Goal: Task Accomplishment & Management: Use online tool/utility

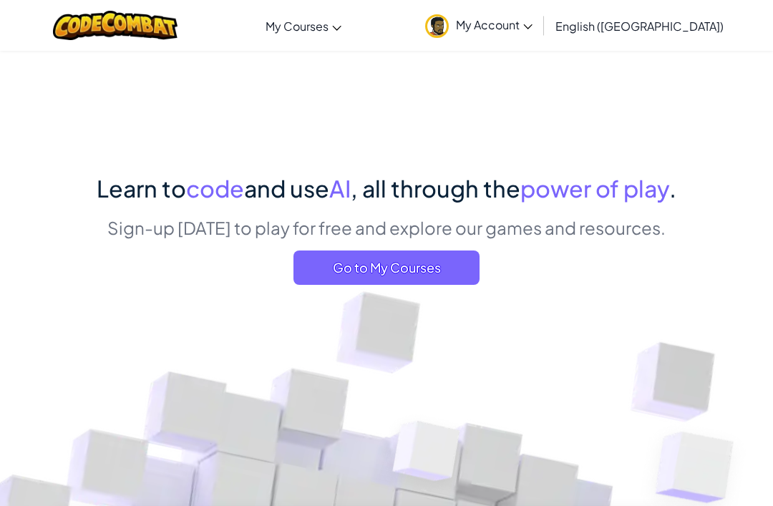
click at [351, 269] on span "Go to My Courses" at bounding box center [386, 267] width 186 height 34
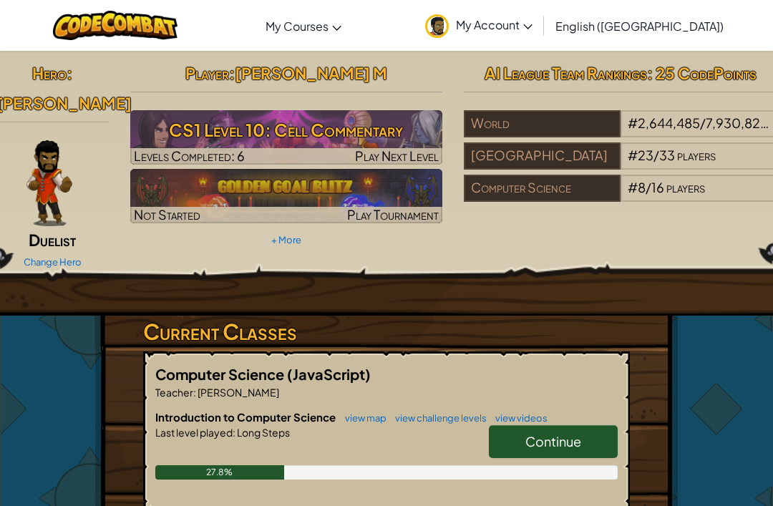
click at [570, 433] on span "Continue" at bounding box center [553, 441] width 56 height 16
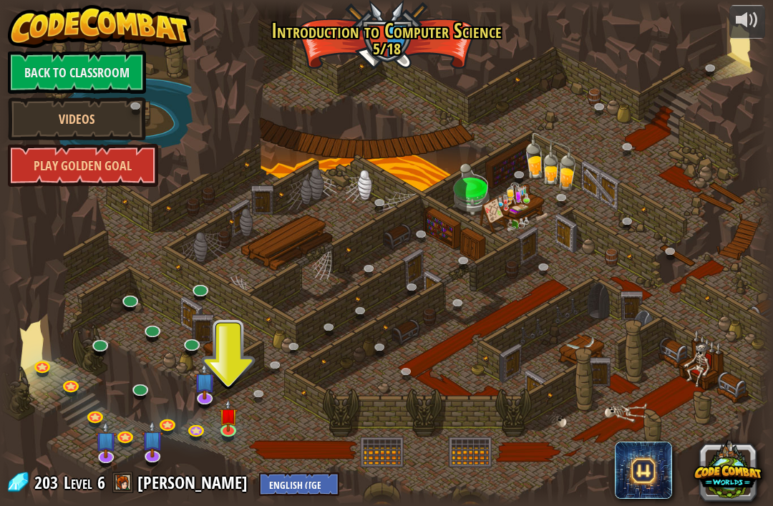
click at [129, 434] on link at bounding box center [126, 437] width 29 height 21
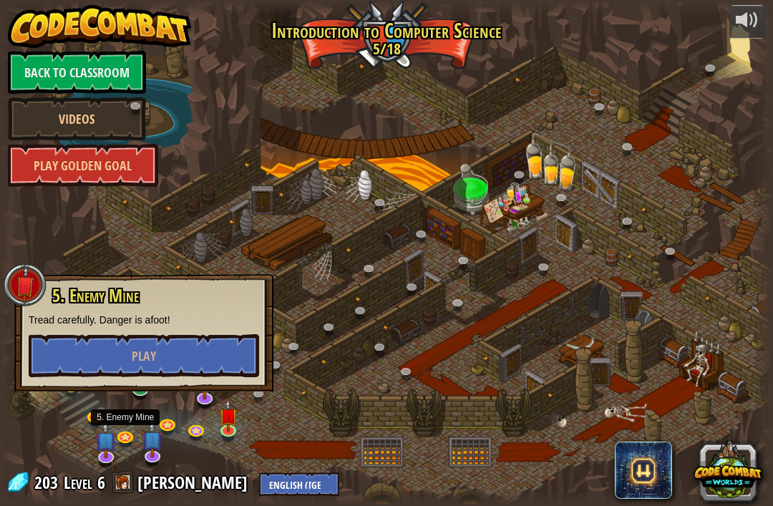
click at [94, 417] on link at bounding box center [96, 417] width 29 height 21
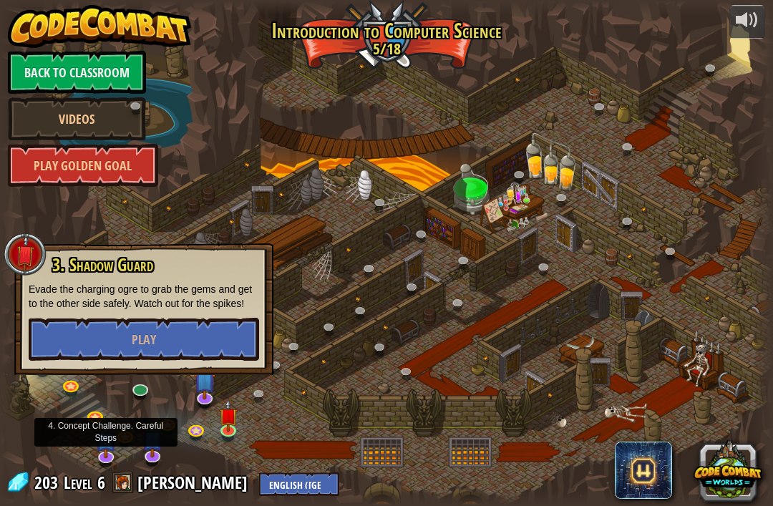
click at [104, 457] on link at bounding box center [106, 457] width 29 height 21
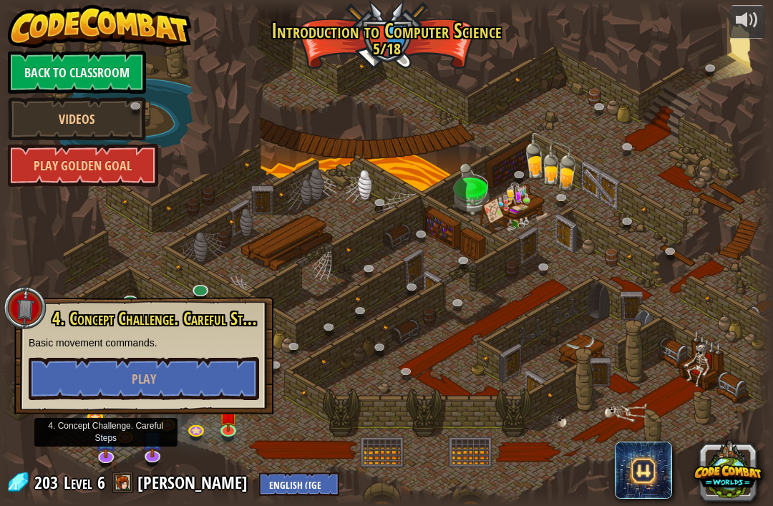
click at [73, 368] on button "Play" at bounding box center [144, 378] width 230 height 43
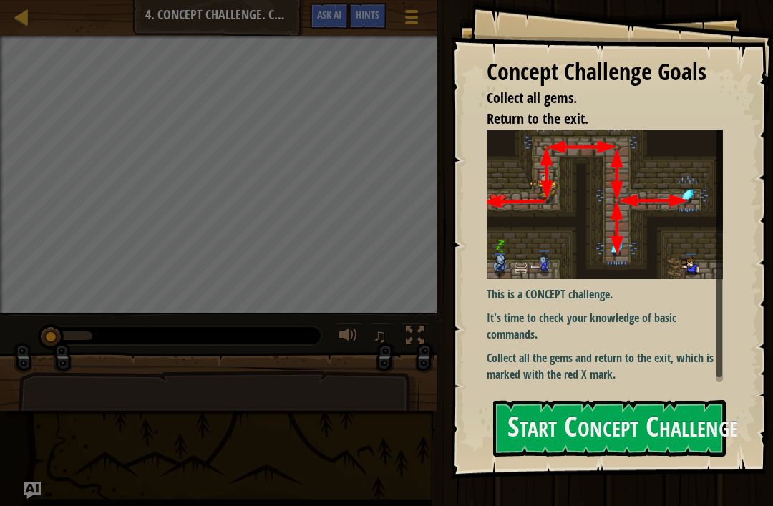
click at [633, 429] on button "Start Concept Challenge" at bounding box center [609, 428] width 233 height 57
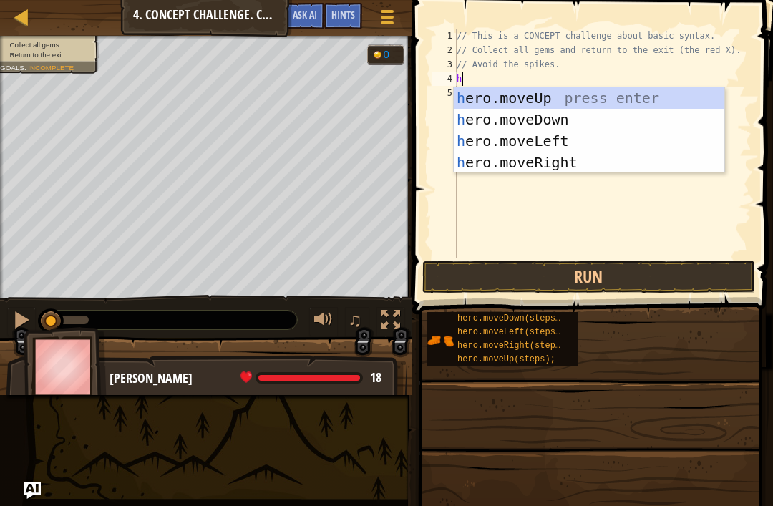
scroll to position [7, 0]
type textarea "hero"
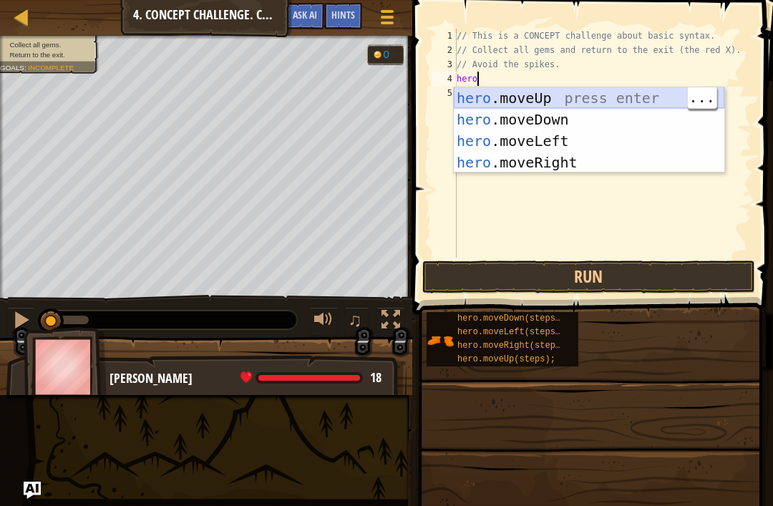
click at [527, 95] on div "hero .moveUp press enter hero .moveDown press enter hero .moveLeft press enter …" at bounding box center [589, 151] width 271 height 129
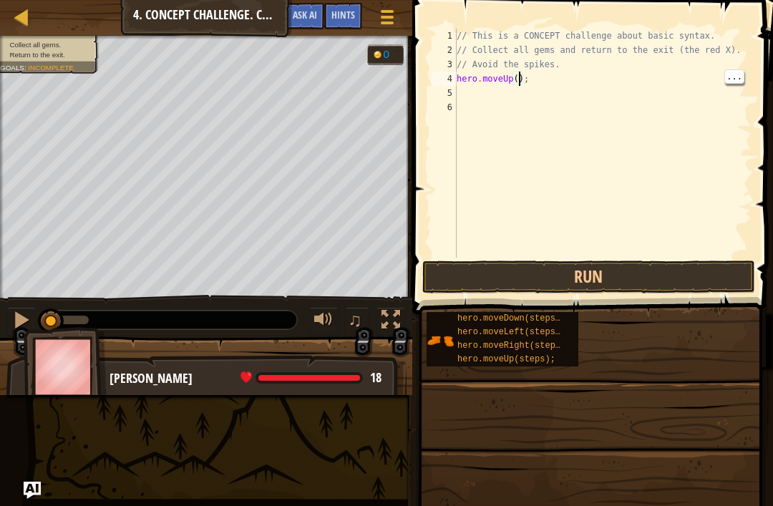
type textarea "hero.moveUp(1);"
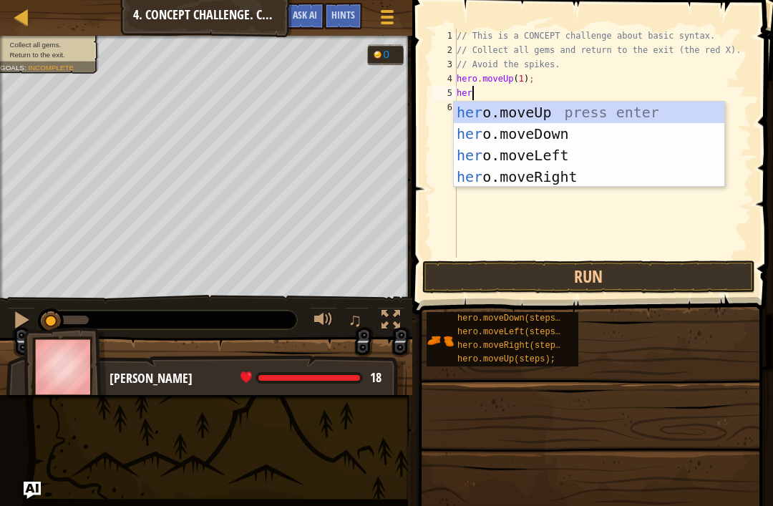
type textarea "hero"
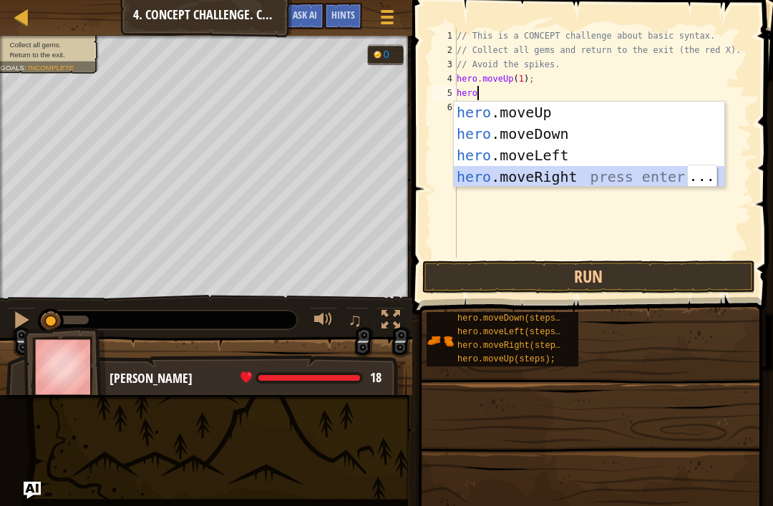
click at [520, 181] on div "hero .moveUp press enter hero .moveDown press enter hero .moveLeft press enter …" at bounding box center [589, 166] width 271 height 129
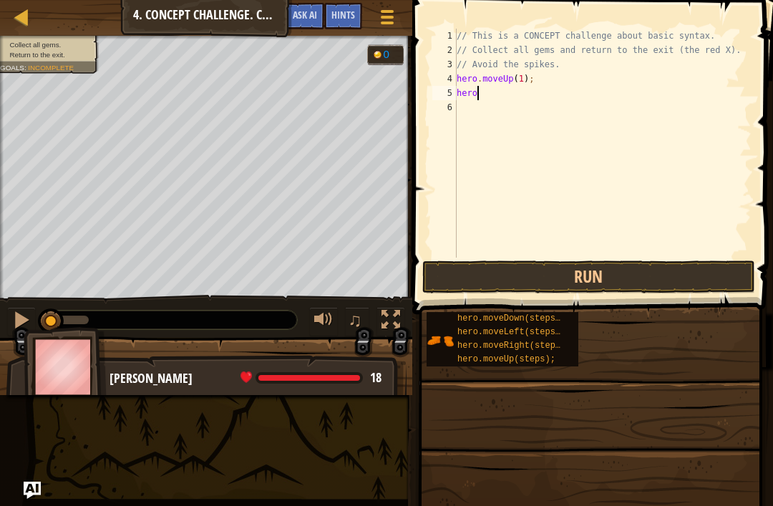
scroll to position [7, 0]
type textarea "hero.moveRight(1);"
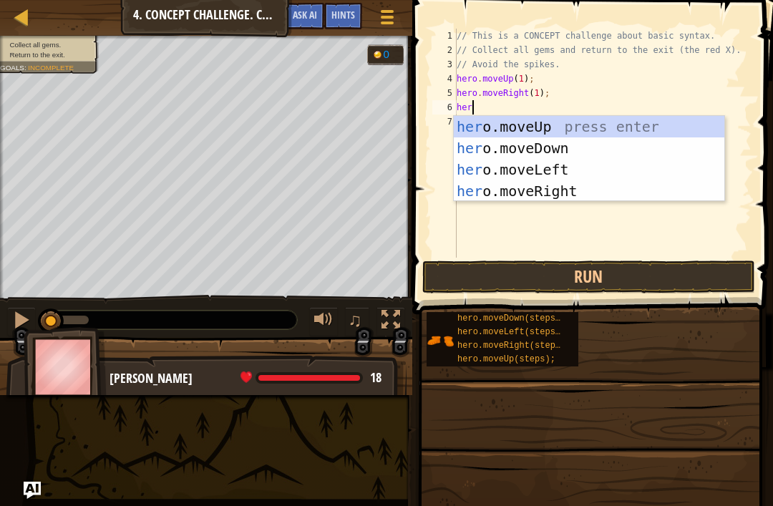
type textarea "hero"
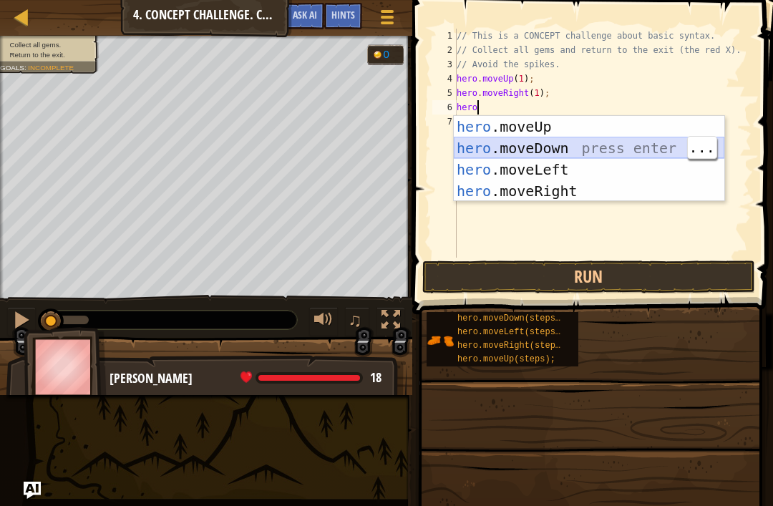
click at [557, 154] on div "hero .moveUp press enter hero .moveDown press enter hero .moveLeft press enter …" at bounding box center [589, 180] width 271 height 129
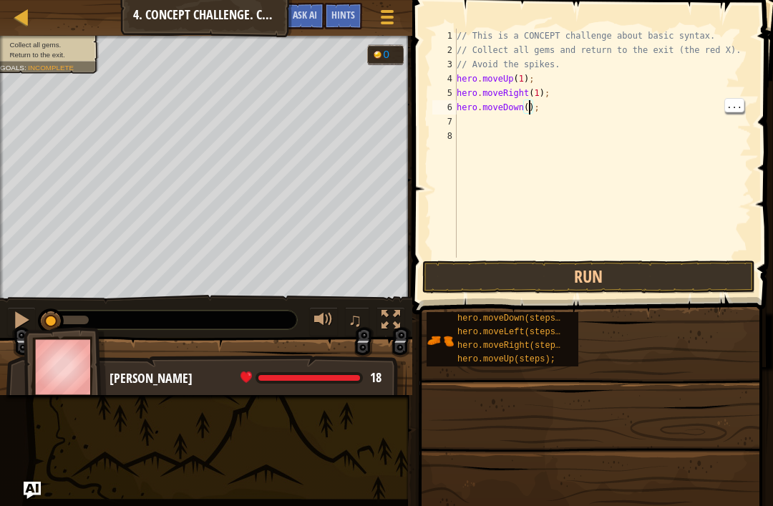
type textarea "hero.moveDown(2);"
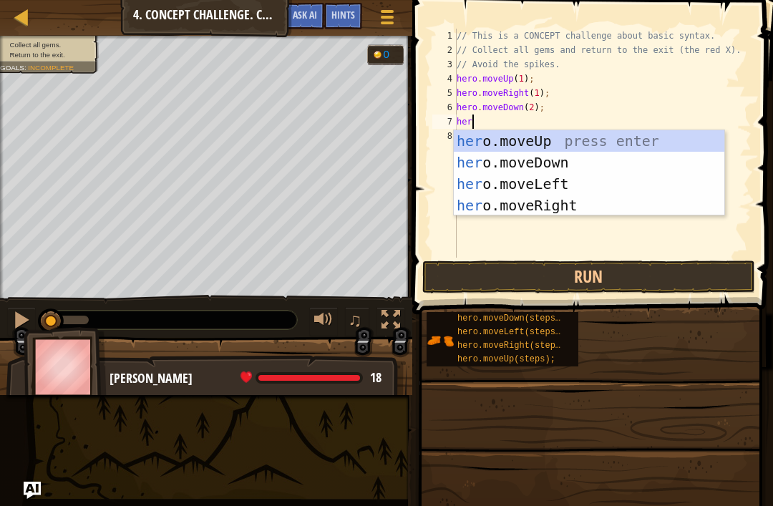
type textarea "hero"
click at [532, 142] on div "hero .moveUp press enter hero .moveDown press enter hero .moveLeft press enter …" at bounding box center [589, 194] width 271 height 129
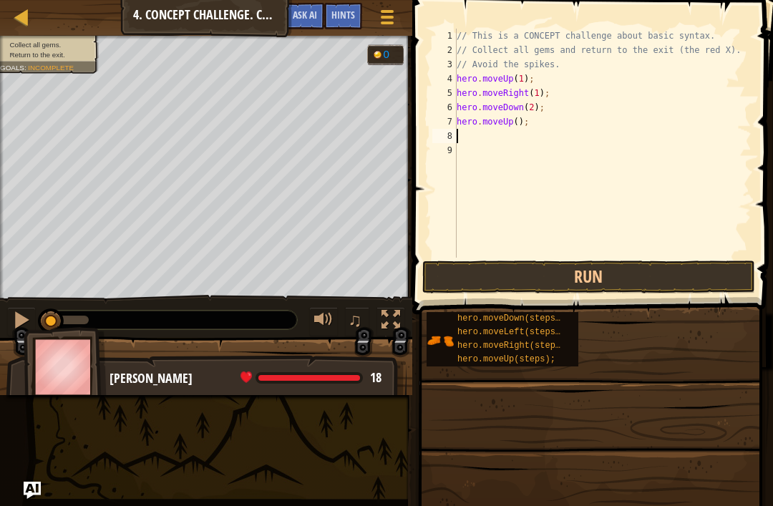
scroll to position [7, 0]
type textarea "hero.moveUp(1);"
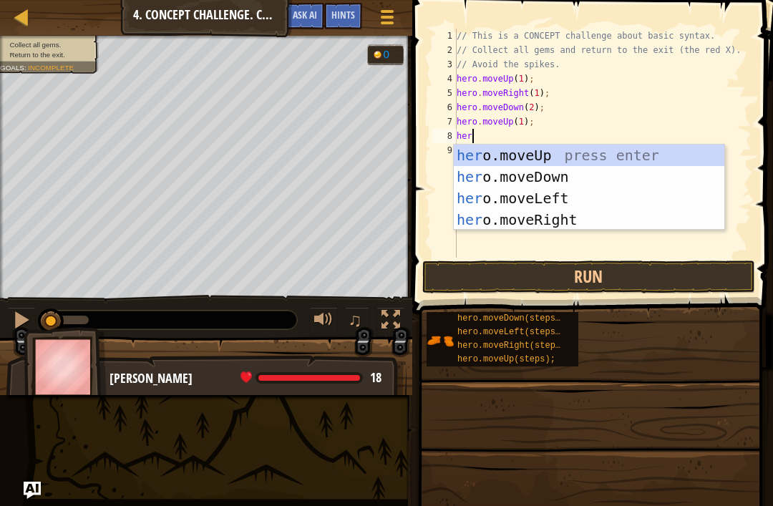
type textarea "hero"
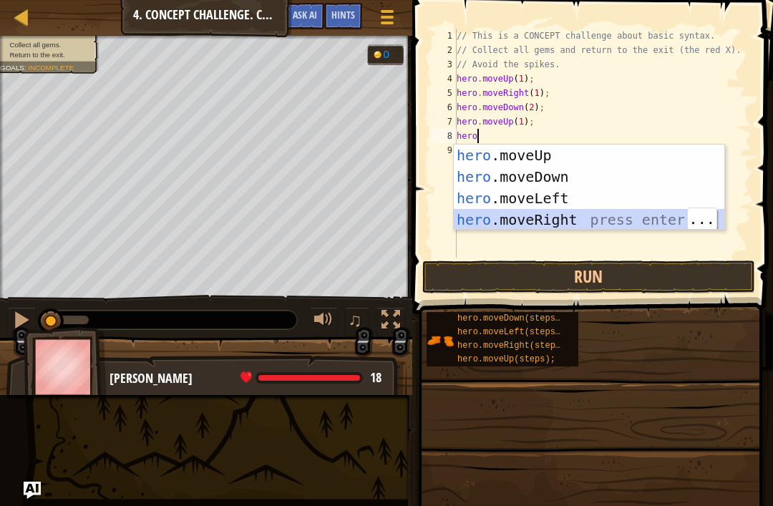
click at [554, 218] on div "hero .moveUp press enter hero .moveDown press enter hero .moveLeft press enter …" at bounding box center [589, 209] width 271 height 129
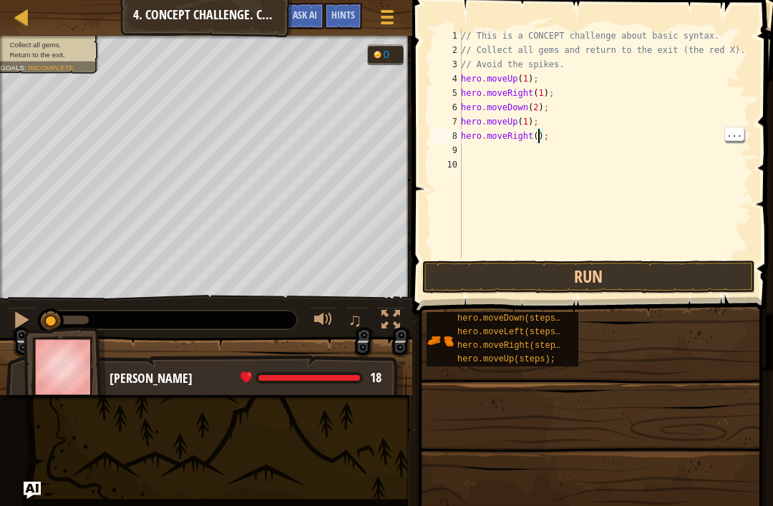
scroll to position [7, 7]
type textarea "hero.moveRight(1);"
click at [593, 267] on button "Run" at bounding box center [588, 276] width 333 height 33
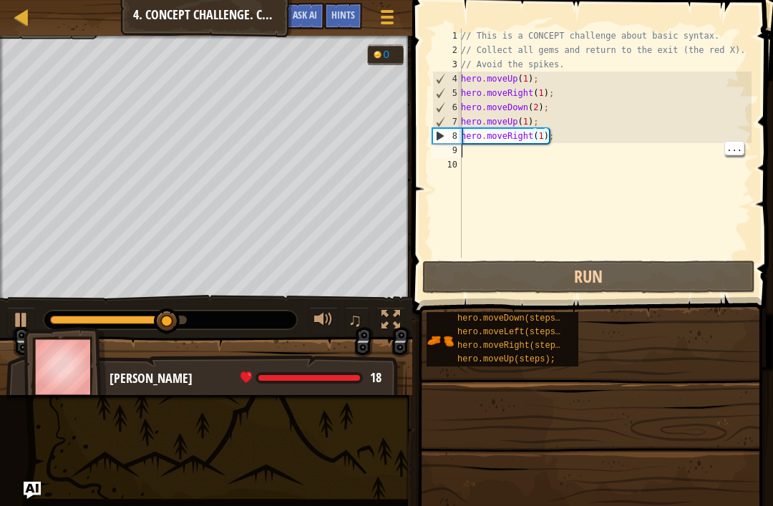
scroll to position [7, 0]
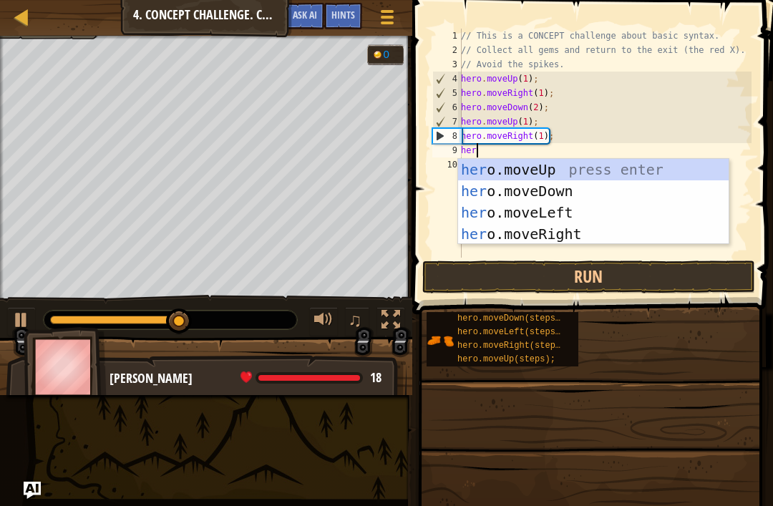
type textarea "hero"
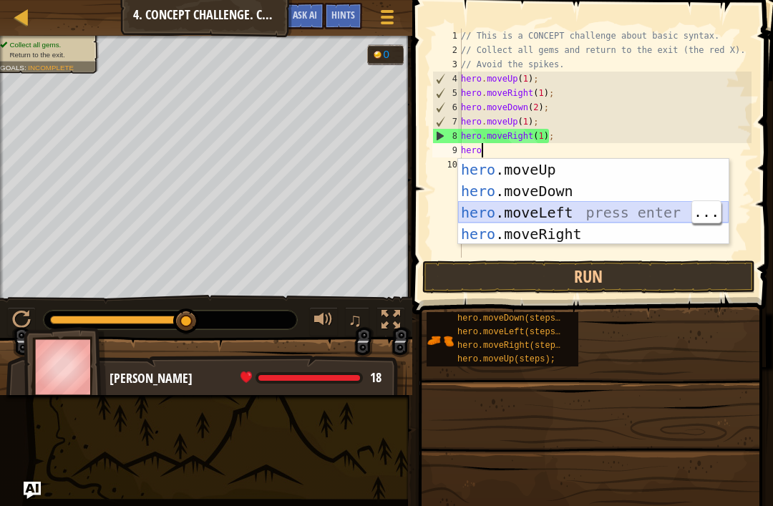
click at [552, 210] on div "hero .moveUp press enter hero .moveDown press enter hero .moveLeft press enter …" at bounding box center [593, 223] width 271 height 129
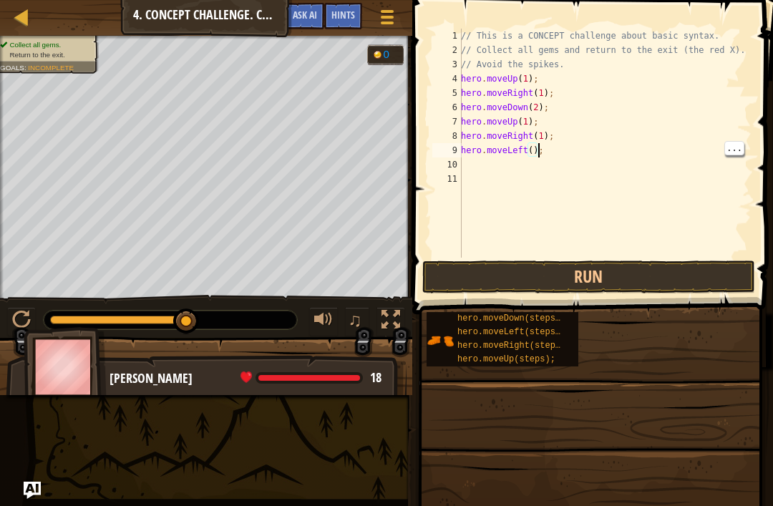
click at [537, 145] on div "// This is a CONCEPT challenge about basic syntax. // Collect all gems and retu…" at bounding box center [604, 158] width 293 height 258
click at [533, 145] on div "// This is a CONCEPT challenge about basic syntax. // Collect all gems and retu…" at bounding box center [604, 158] width 293 height 258
type textarea "hero.moveLeft(1);"
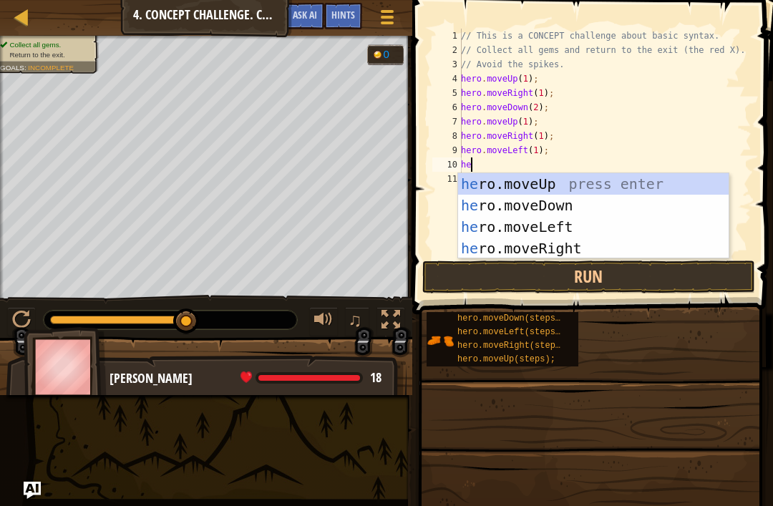
type textarea "hero"
click at [540, 182] on div "hero .moveUp press enter hero .moveDown press enter hero .moveLeft press enter …" at bounding box center [593, 237] width 271 height 129
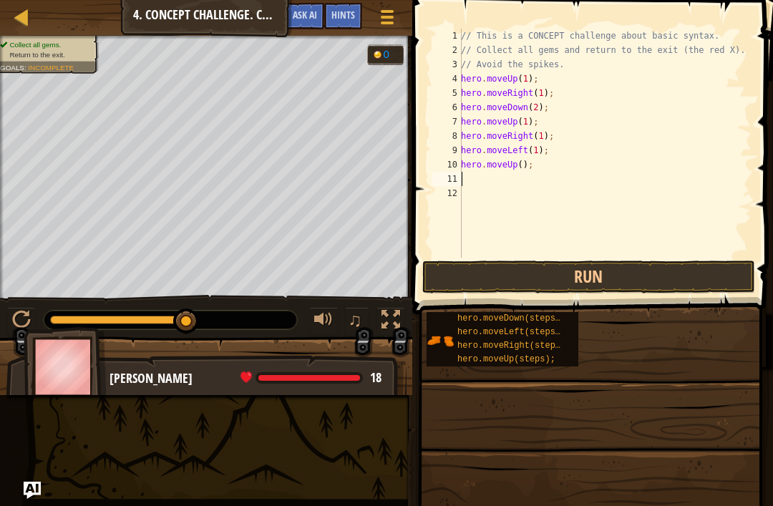
scroll to position [7, 0]
type textarea "hero.moveUp(1);"
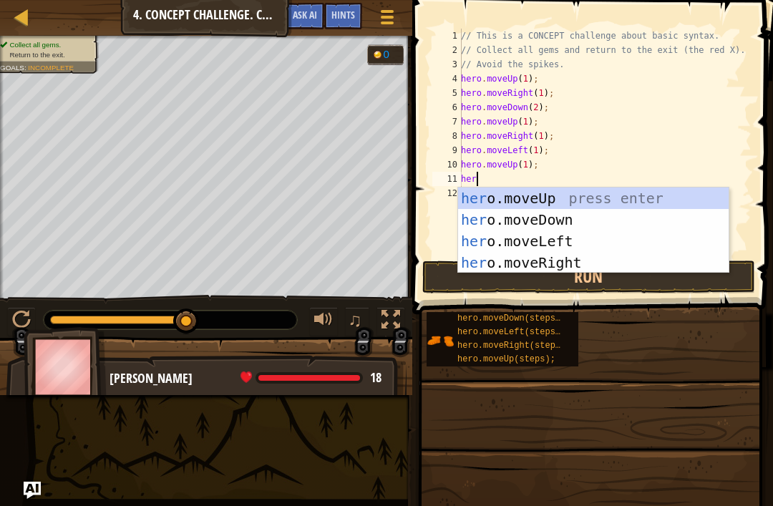
type textarea "hero"
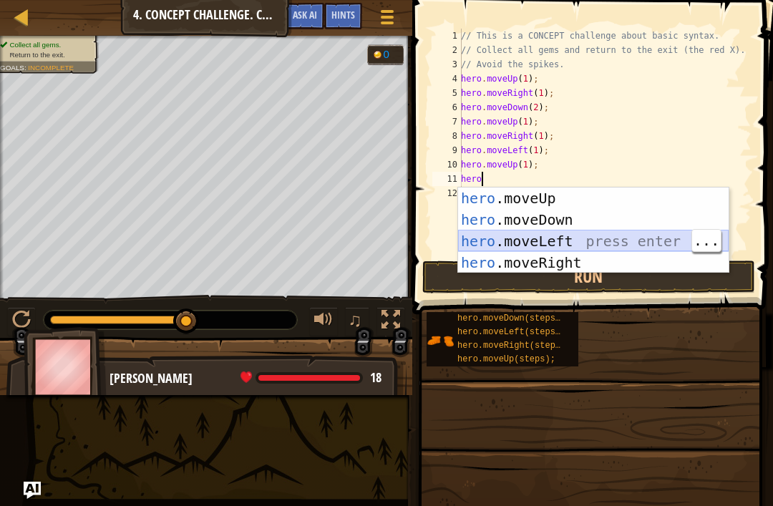
click at [533, 235] on div "hero .moveUp press enter hero .moveDown press enter hero .moveLeft press enter …" at bounding box center [593, 251] width 271 height 129
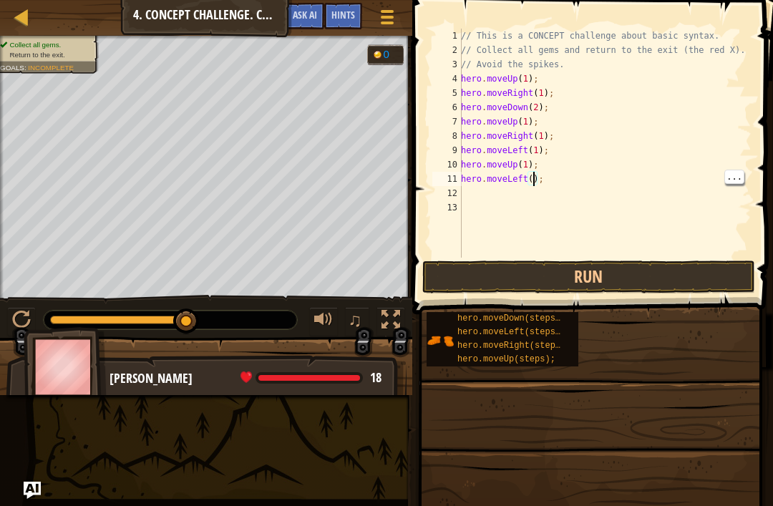
type textarea "hero.moveLeft(1);"
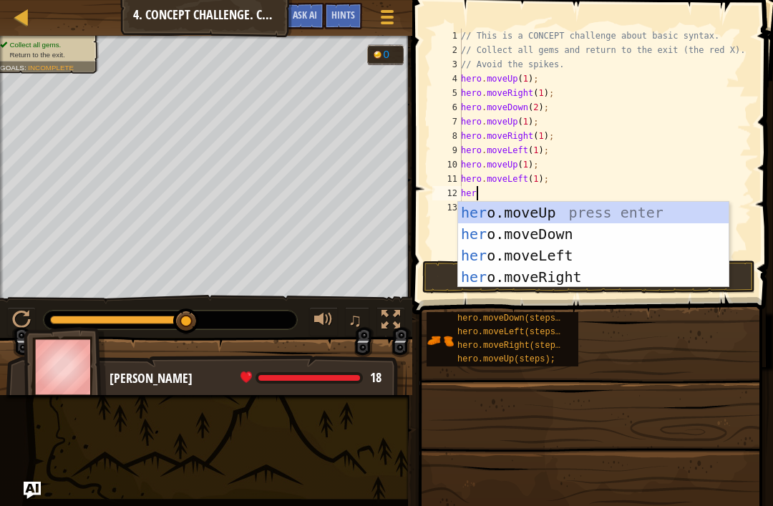
type textarea "hero"
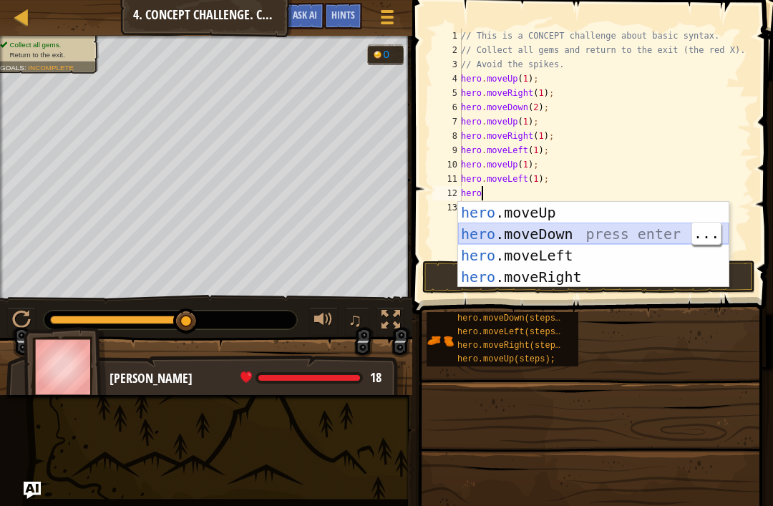
click at [536, 231] on div "hero .moveUp press enter hero .moveDown press enter hero .moveLeft press enter …" at bounding box center [593, 266] width 271 height 129
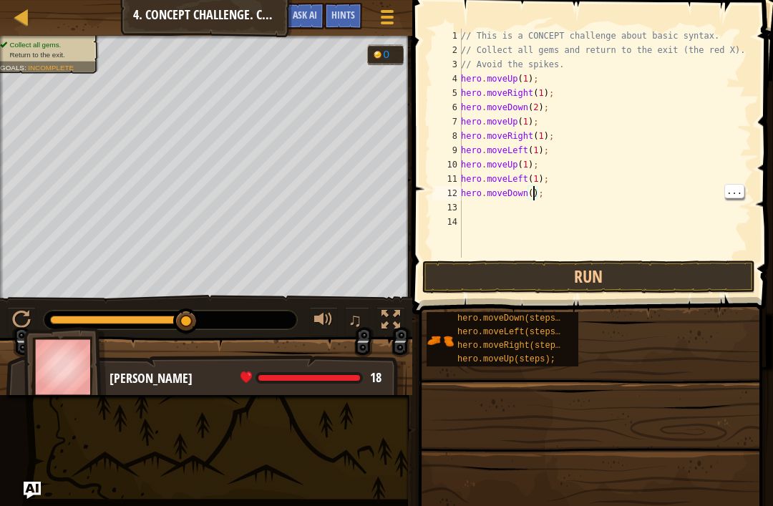
type textarea "hero.moveDown(1);"
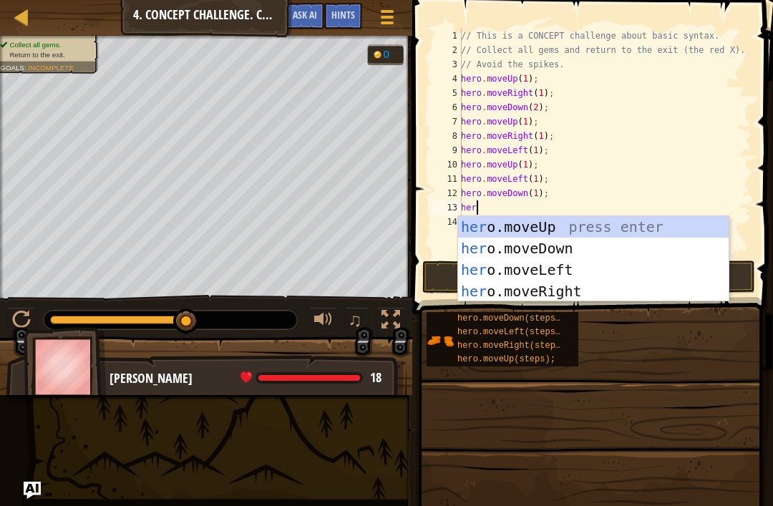
type textarea "hero"
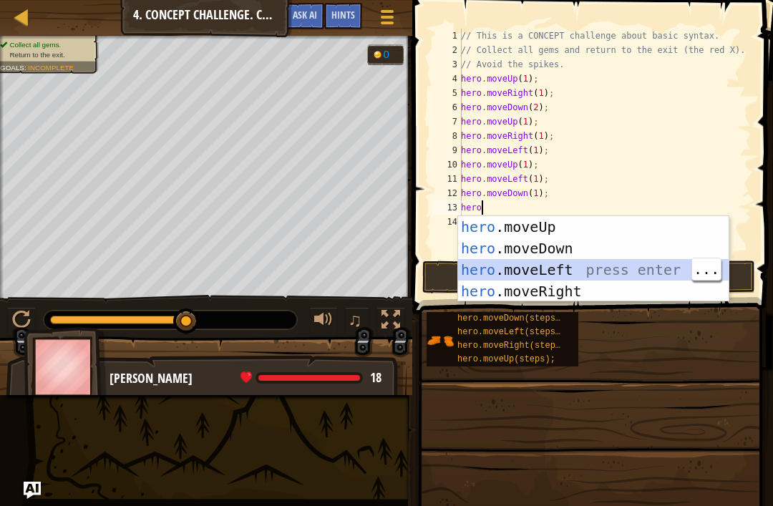
click at [540, 271] on div "hero .moveUp press enter hero .moveDown press enter hero .moveLeft press enter …" at bounding box center [593, 280] width 271 height 129
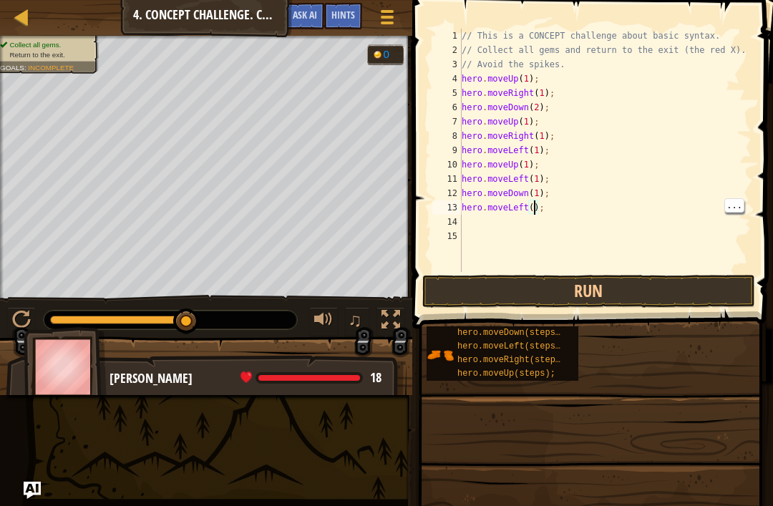
scroll to position [7, 6]
type textarea "hero.moveLeft(1);"
click at [560, 283] on button "Run" at bounding box center [588, 291] width 333 height 33
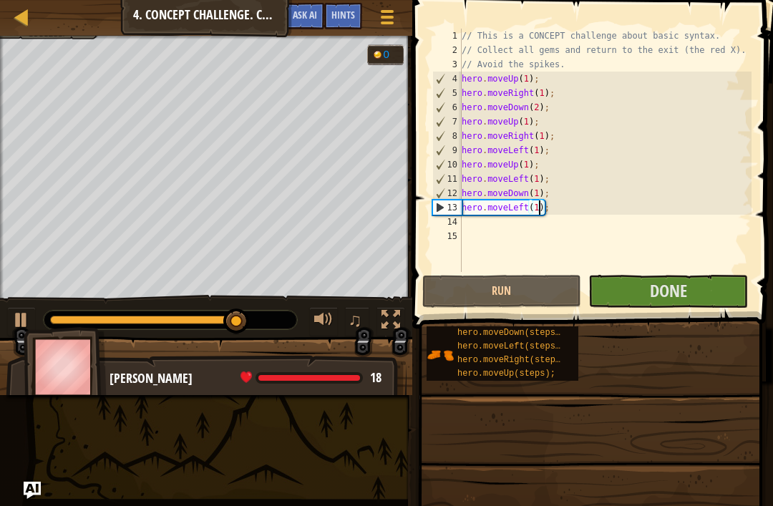
click at [684, 282] on span "Done" at bounding box center [668, 290] width 37 height 23
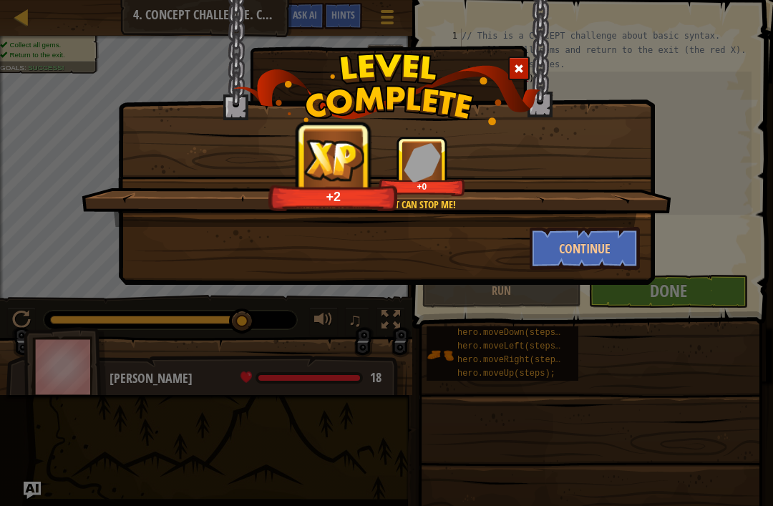
click at [600, 260] on button "Continue" at bounding box center [585, 248] width 111 height 43
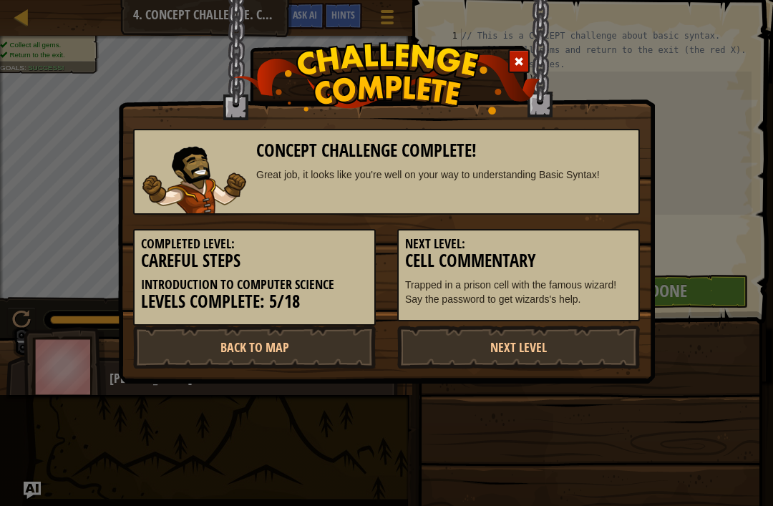
click at [332, 343] on link "Back to Map" at bounding box center [254, 347] width 243 height 43
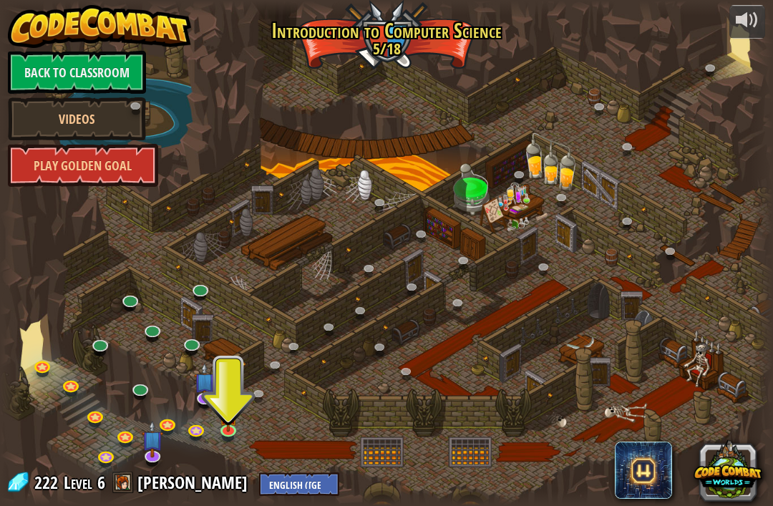
click at [169, 422] on link at bounding box center [169, 425] width 29 height 21
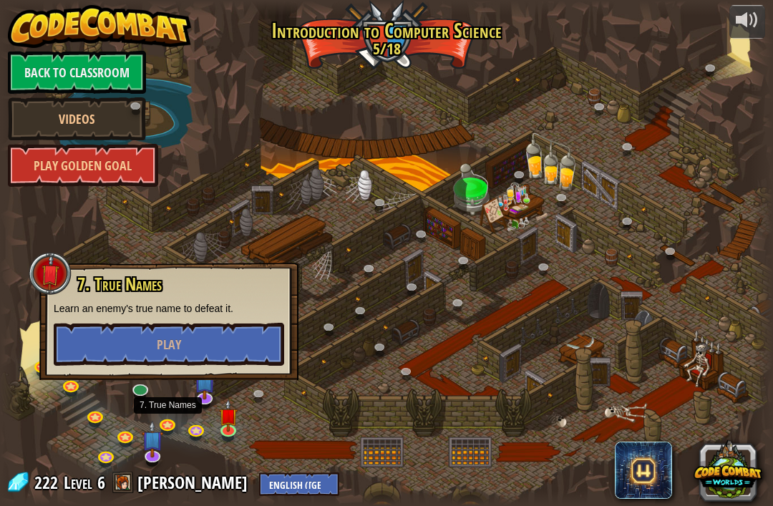
click at [159, 457] on link at bounding box center [153, 457] width 29 height 21
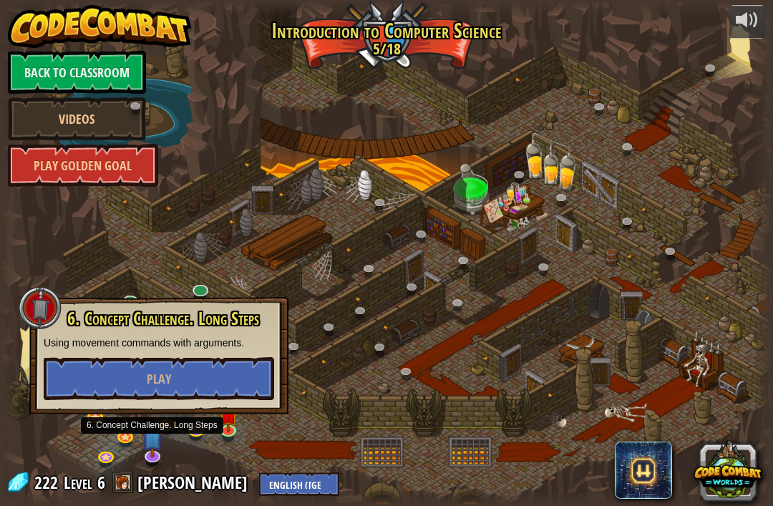
click at [181, 373] on button "Play" at bounding box center [159, 378] width 230 height 43
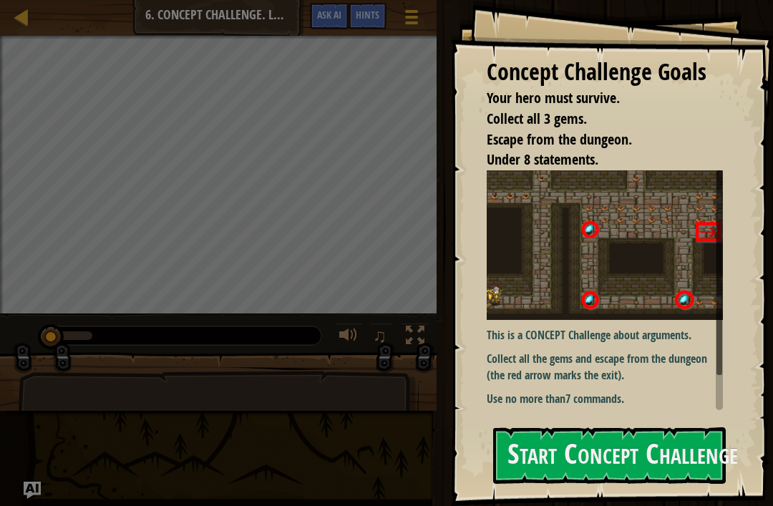
click at [577, 464] on button "Start Concept Challenge" at bounding box center [609, 455] width 233 height 57
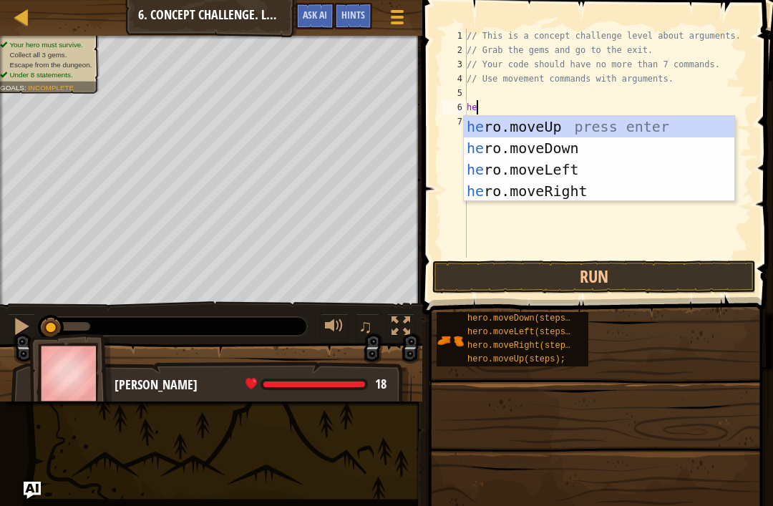
scroll to position [7, 1]
type textarea "hero"
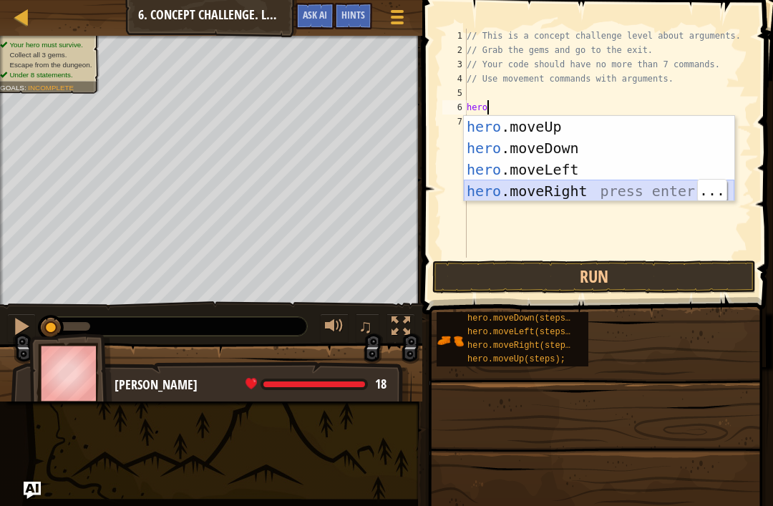
click at [548, 191] on div "hero .moveUp press enter hero .moveDown press enter hero .moveLeft press enter …" at bounding box center [599, 180] width 271 height 129
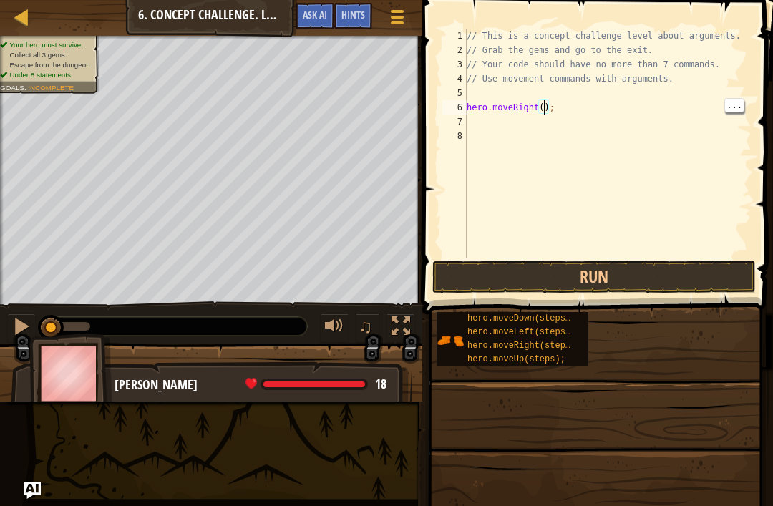
type textarea "hero.moveRight(1);"
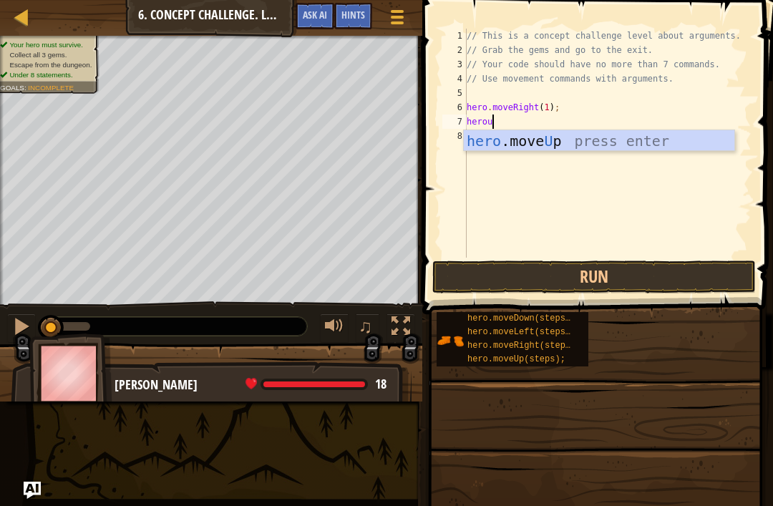
type textarea "heroup"
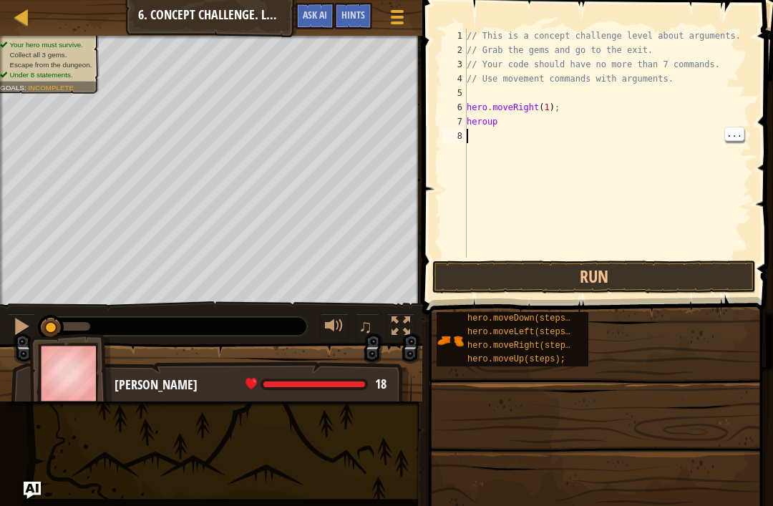
click at [502, 122] on div "// This is a concept challenge level about arguments. // Grab the gems and go t…" at bounding box center [608, 158] width 288 height 258
type textarea "h"
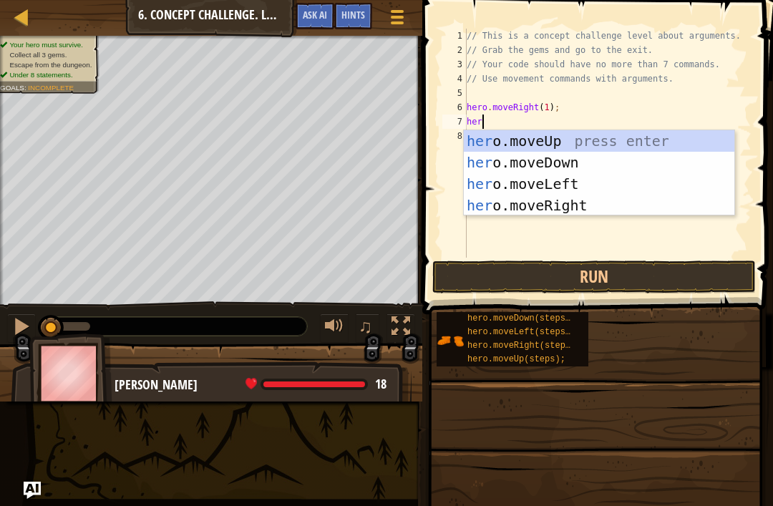
scroll to position [7, 1]
type textarea "hero"
click at [547, 138] on div "hero .moveUp press enter hero .moveDown press enter hero .moveLeft press enter …" at bounding box center [599, 194] width 271 height 129
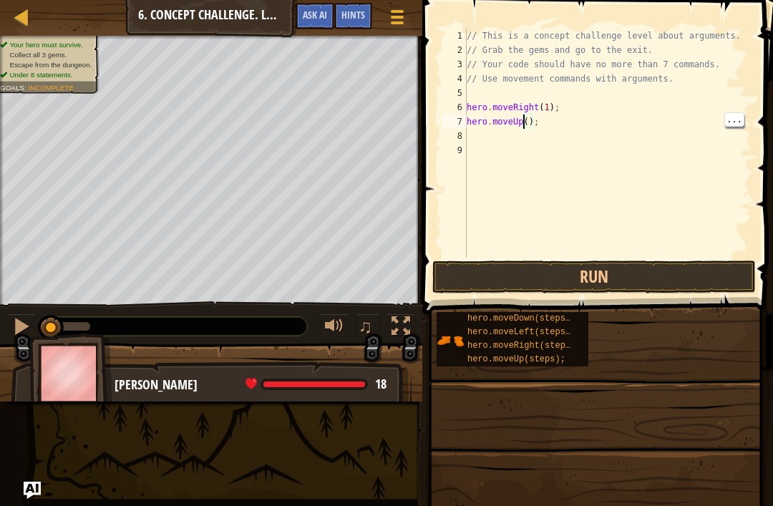
click at [529, 120] on div "// This is a concept challenge level about arguments. // Grab the gems and go t…" at bounding box center [608, 158] width 288 height 258
type textarea "hero.moveUp(4);"
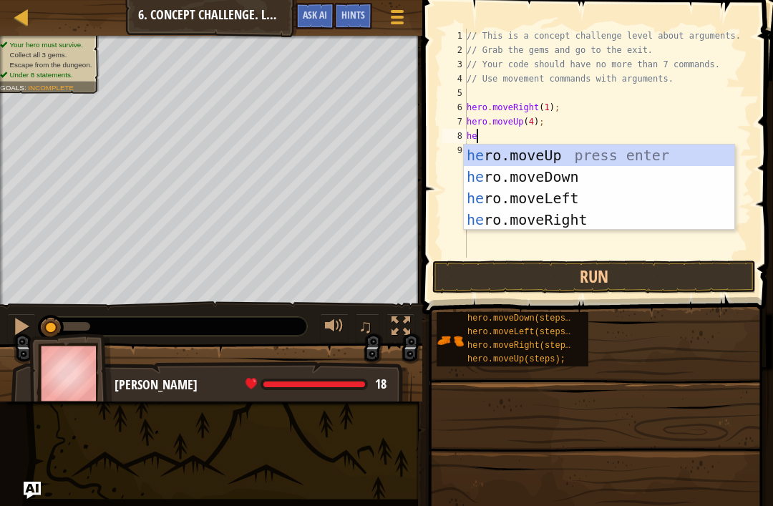
scroll to position [7, 1]
type textarea "hero"
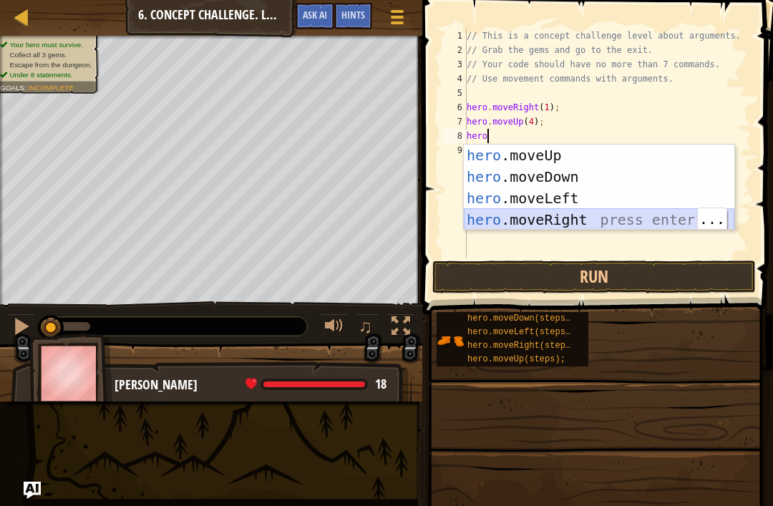
click at [539, 223] on div "hero .moveUp press enter hero .moveDown press enter hero .moveLeft press enter …" at bounding box center [599, 209] width 271 height 129
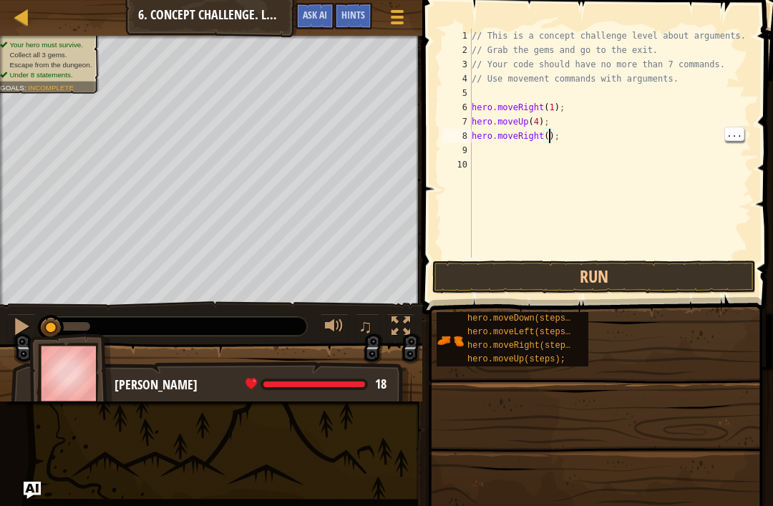
scroll to position [7, 7]
click at [561, 283] on button "Run" at bounding box center [593, 276] width 323 height 33
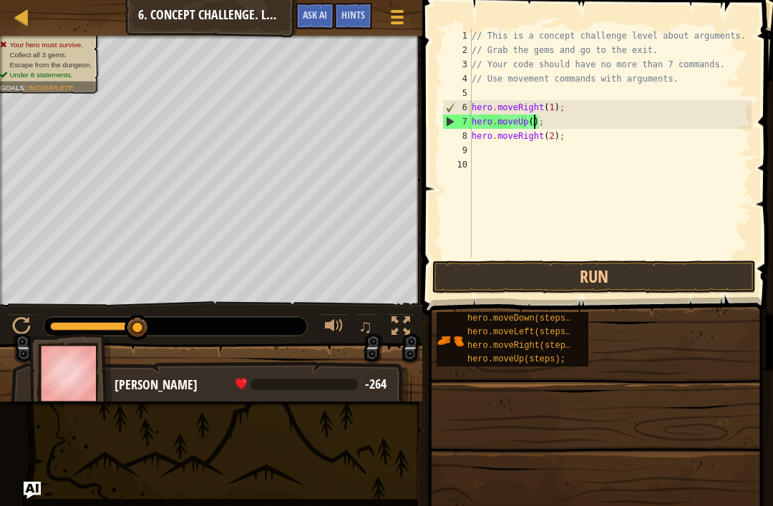
scroll to position [7, 6]
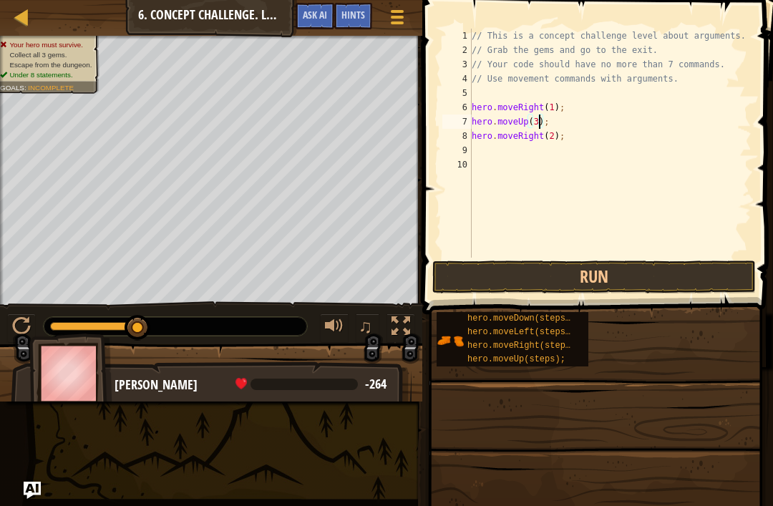
type textarea "hero.moveUp(3);"
click at [559, 286] on button "Run" at bounding box center [593, 276] width 323 height 33
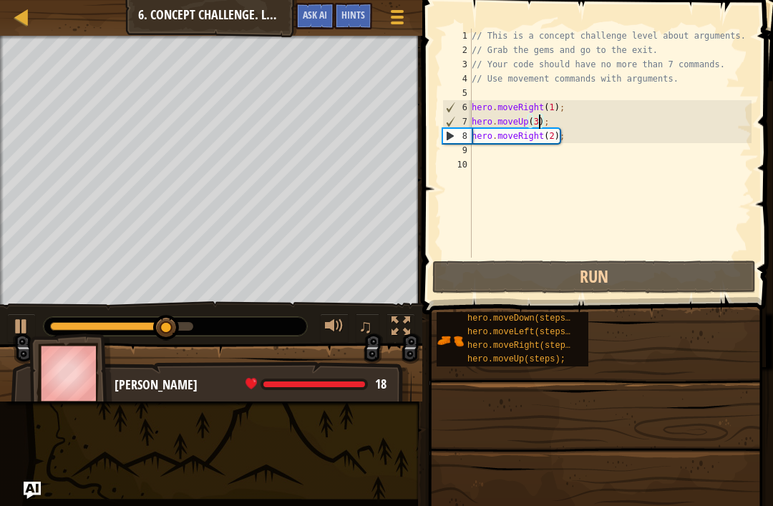
scroll to position [7, 0]
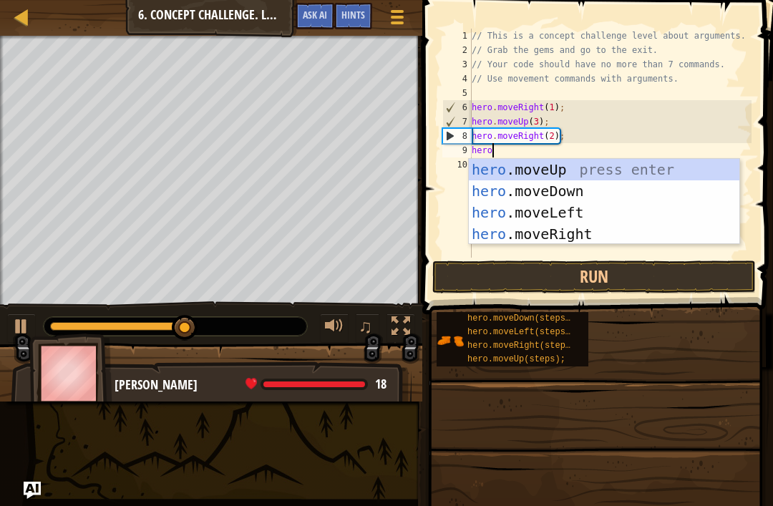
type textarea "herod"
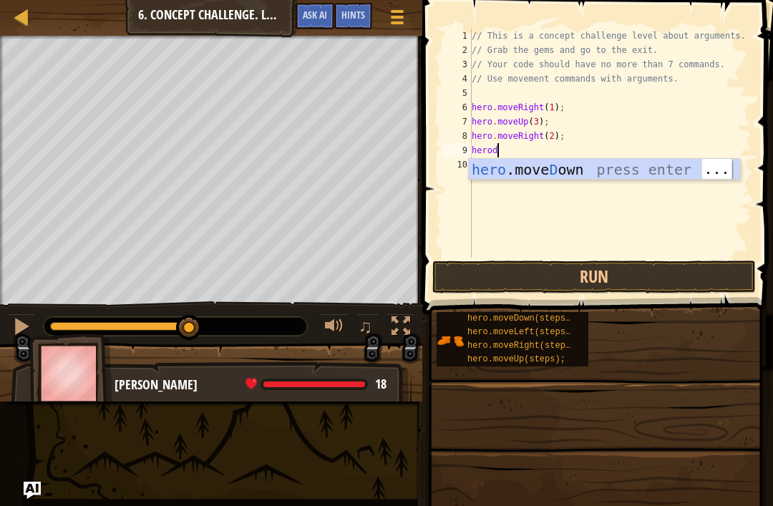
click at [557, 172] on div "hero .[PERSON_NAME] own press enter" at bounding box center [604, 191] width 271 height 64
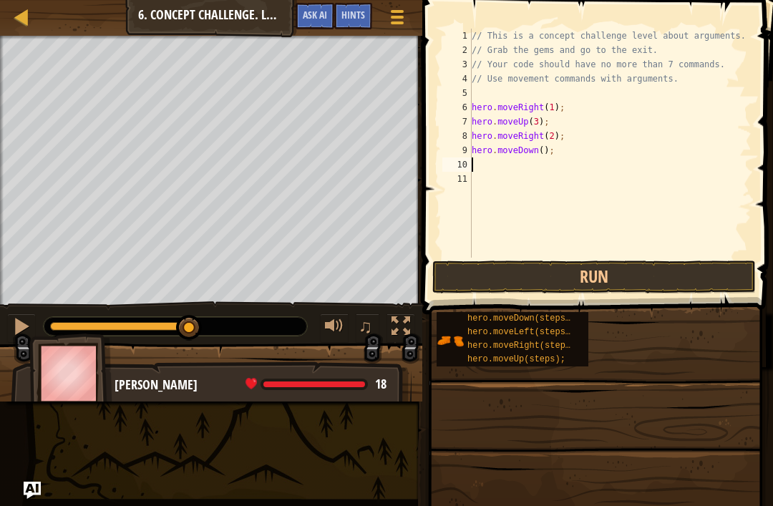
scroll to position [7, 0]
type textarea "hero.moveDown(1);"
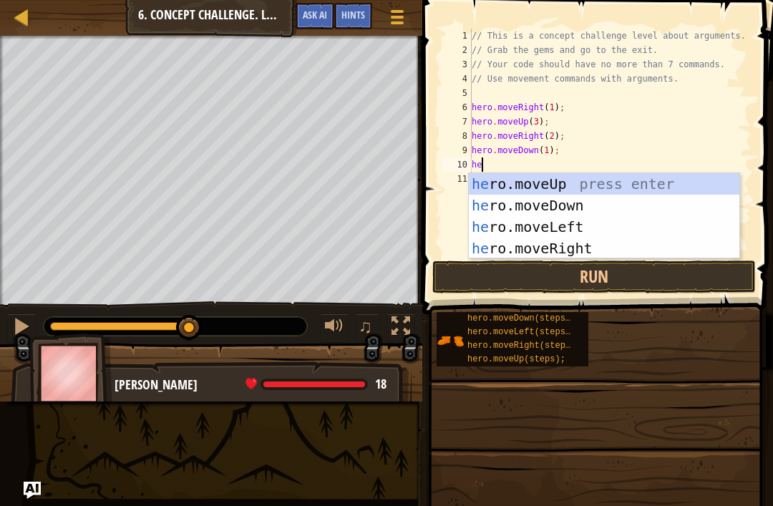
scroll to position [7, 1]
type textarea "hero"
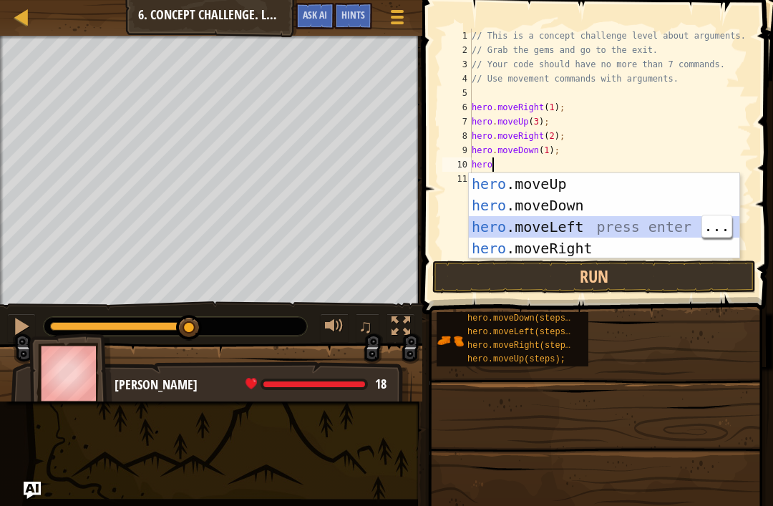
click at [537, 218] on div "hero .moveUp press enter hero .moveDown press enter hero .moveLeft press enter …" at bounding box center [604, 237] width 271 height 129
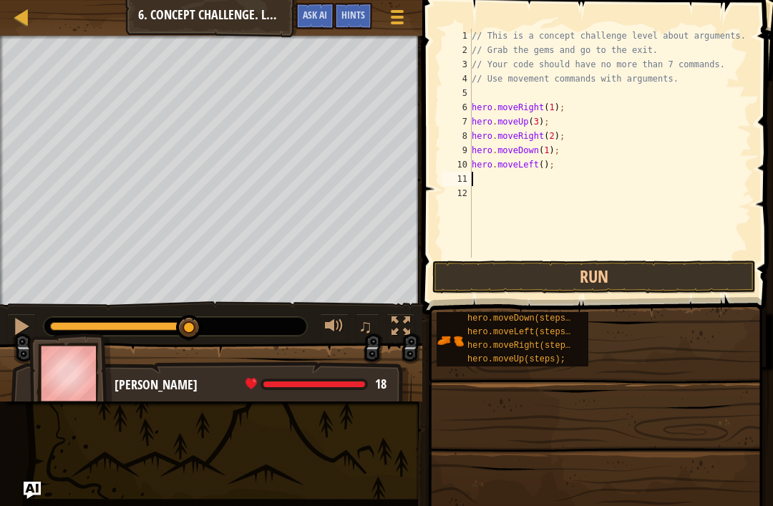
scroll to position [7, 0]
click at [544, 163] on div "// This is a concept challenge level about arguments. // Grab the gems and go t…" at bounding box center [610, 158] width 283 height 258
type textarea "hero.moveLeft(1);"
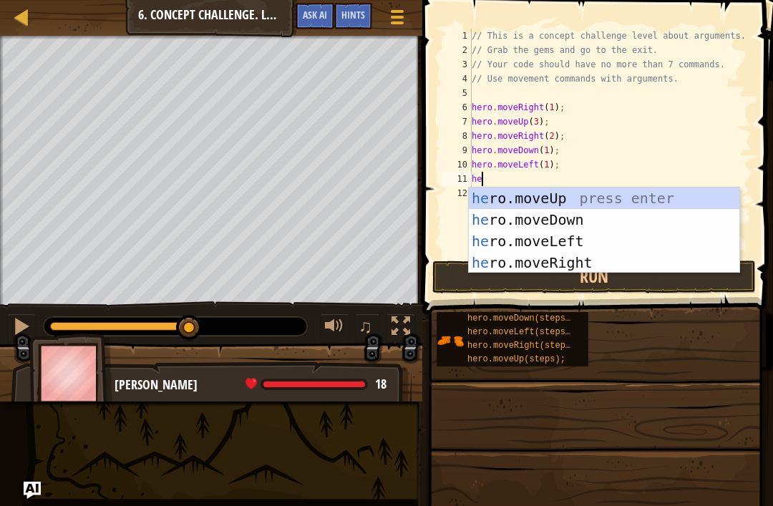
scroll to position [7, 1]
type textarea "hero"
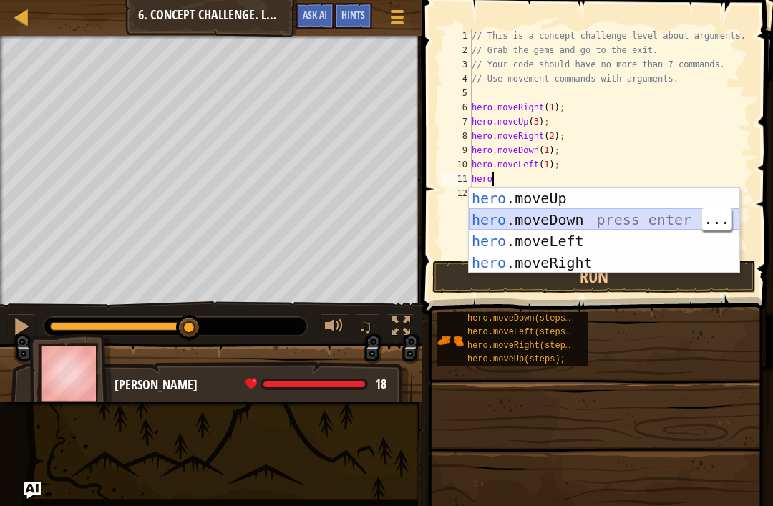
click at [570, 226] on div "hero .moveUp press enter hero .moveDown press enter hero .moveLeft press enter …" at bounding box center [604, 251] width 271 height 129
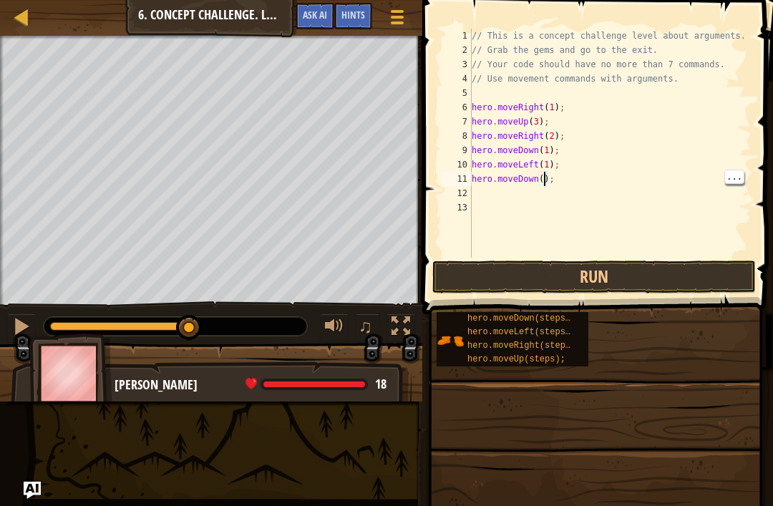
type textarea "hero.moveDown(2);"
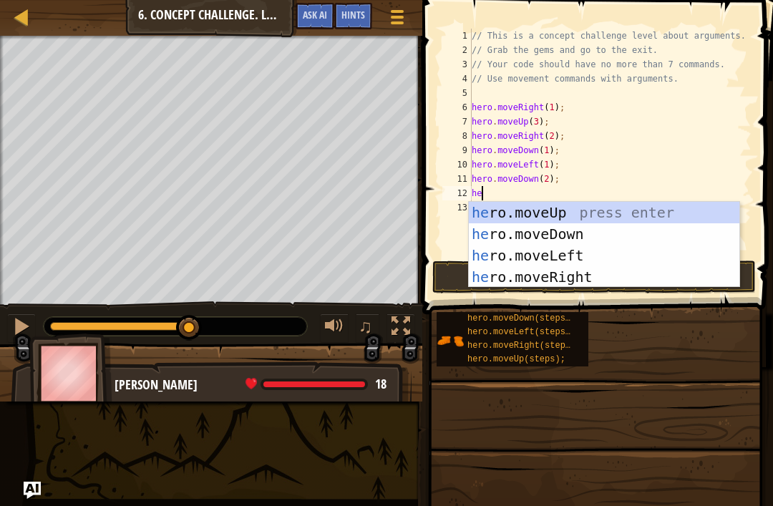
scroll to position [7, 1]
type textarea "hero"
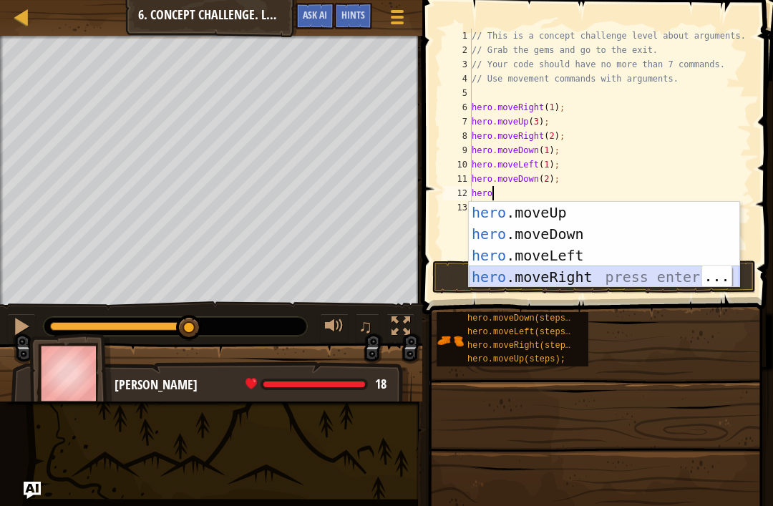
click at [565, 276] on div "hero .moveUp press enter hero .moveDown press enter hero .moveLeft press enter …" at bounding box center [604, 266] width 271 height 129
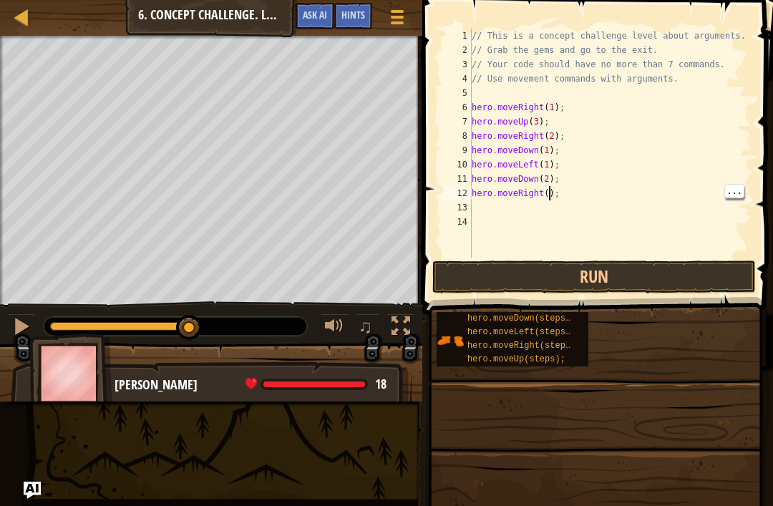
type textarea "hero.moveRight(2);"
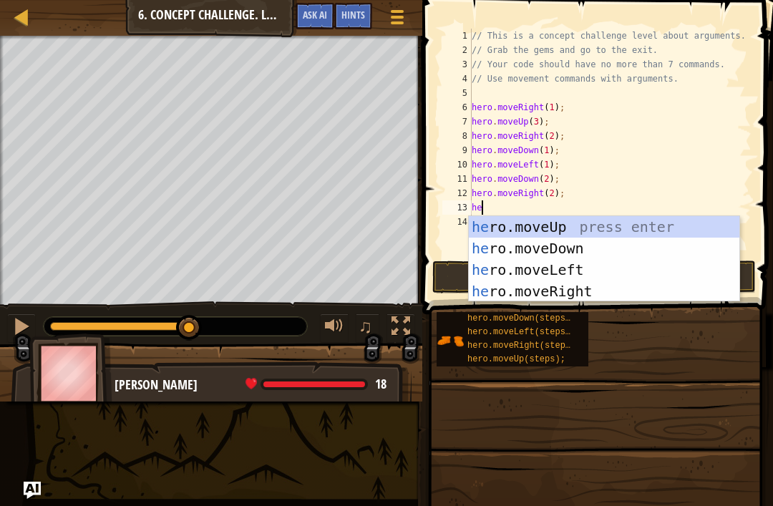
scroll to position [7, 1]
type textarea "hero"
click at [555, 225] on div "hero .moveUp press enter hero .moveDown press enter hero .moveLeft press enter …" at bounding box center [604, 280] width 271 height 129
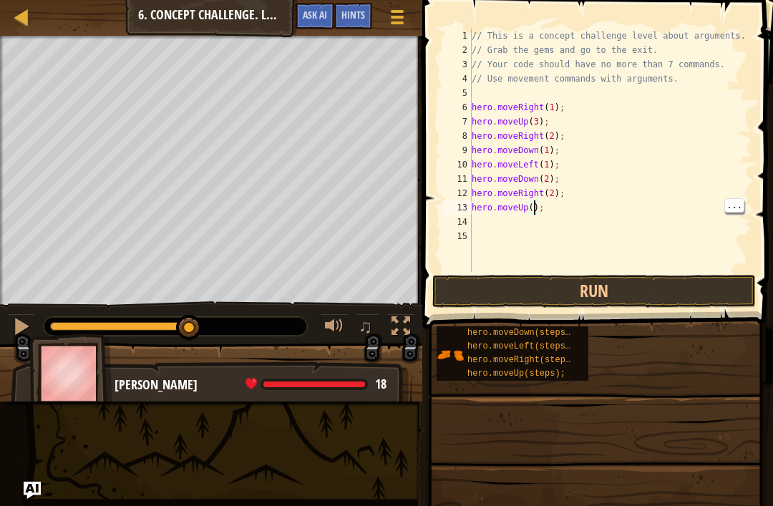
scroll to position [7, 6]
type textarea "hero.moveUp(2);"
click at [602, 292] on button "Run" at bounding box center [593, 291] width 323 height 33
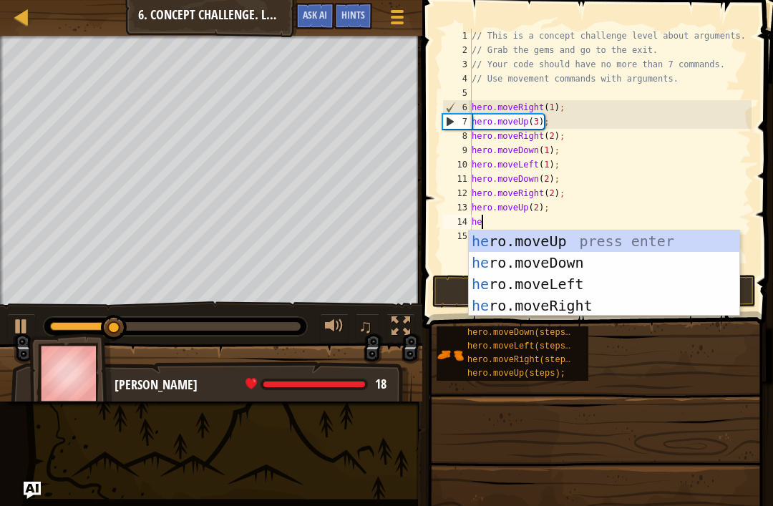
scroll to position [7, 1]
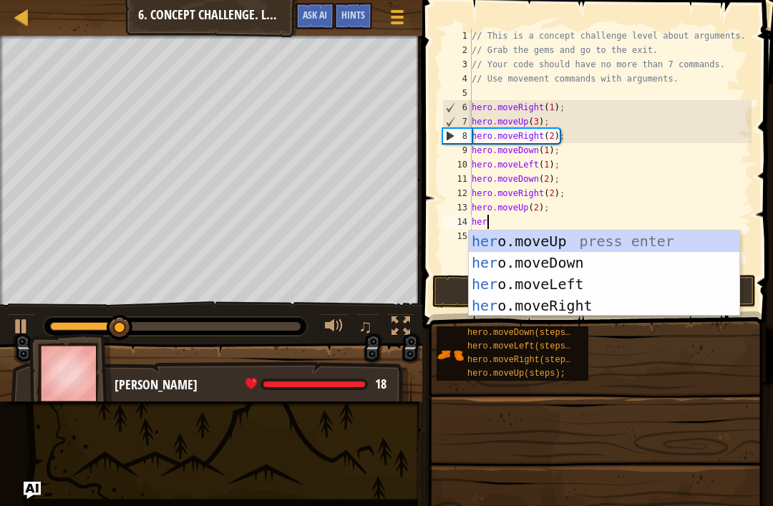
type textarea "hero"
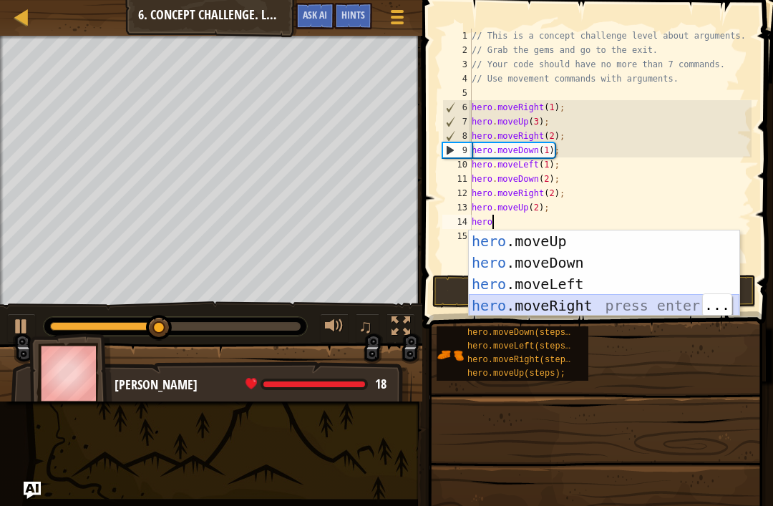
click at [576, 303] on div "hero .moveUp press enter hero .moveDown press enter hero .moveLeft press enter …" at bounding box center [604, 294] width 271 height 129
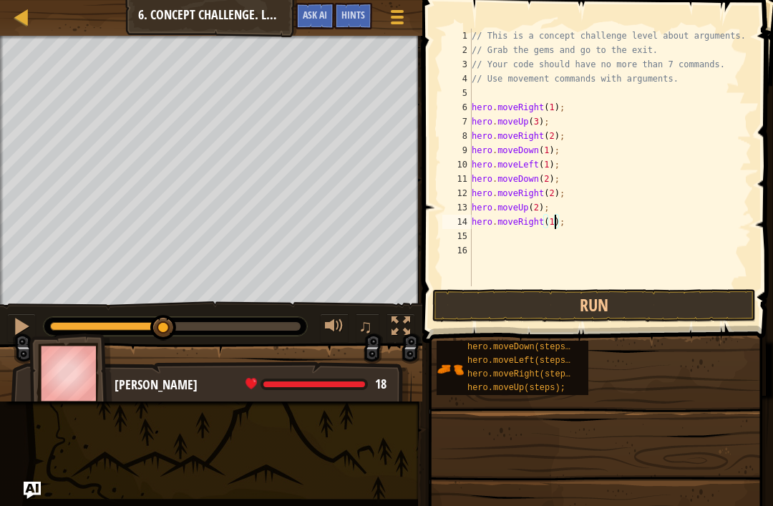
scroll to position [7, 7]
click at [595, 305] on button "Run" at bounding box center [593, 305] width 323 height 33
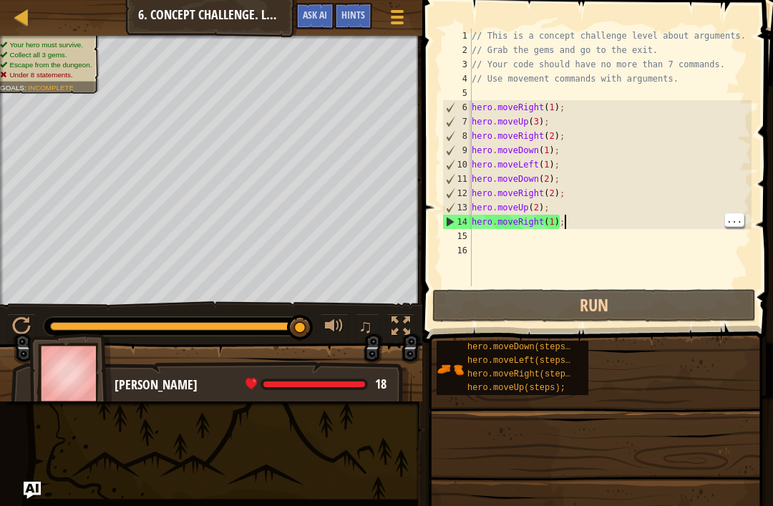
type textarea "hero.moveRight(2);"
click at [555, 193] on div "// This is a concept challenge level about arguments. // Grab the gems and go t…" at bounding box center [610, 172] width 283 height 286
click at [692, 283] on div "// This is a concept challenge level about arguments. // Grab the gems and go t…" at bounding box center [610, 172] width 283 height 286
click at [695, 312] on button "Run" at bounding box center [593, 305] width 323 height 33
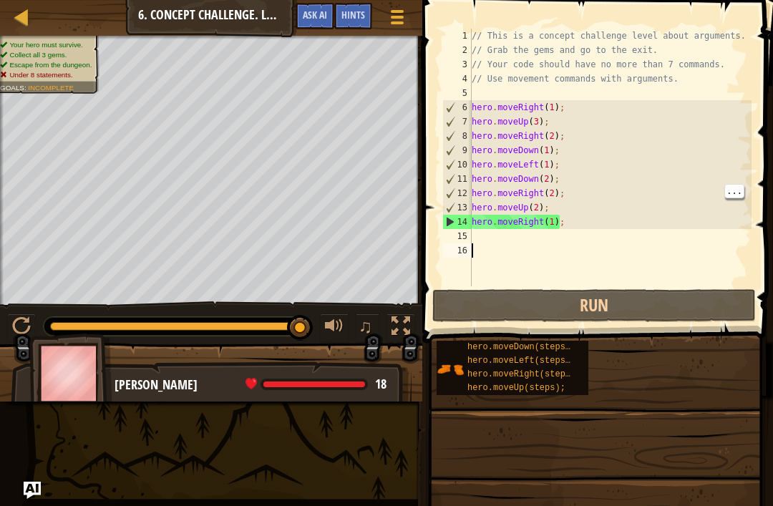
click at [573, 224] on div "// This is a concept challenge level about arguments. // Grab the gems and go t…" at bounding box center [610, 172] width 283 height 286
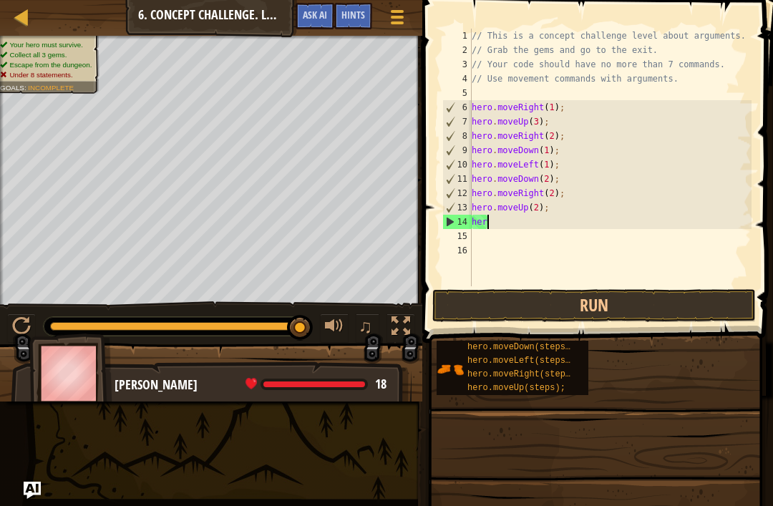
type textarea "h"
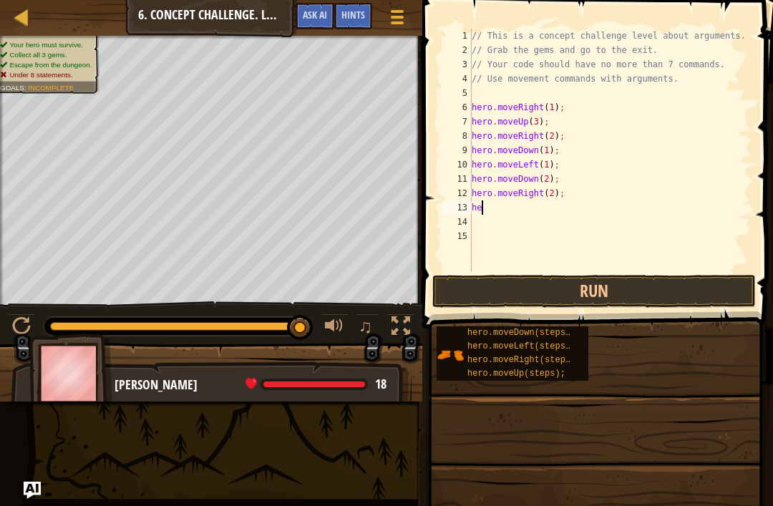
type textarea "h"
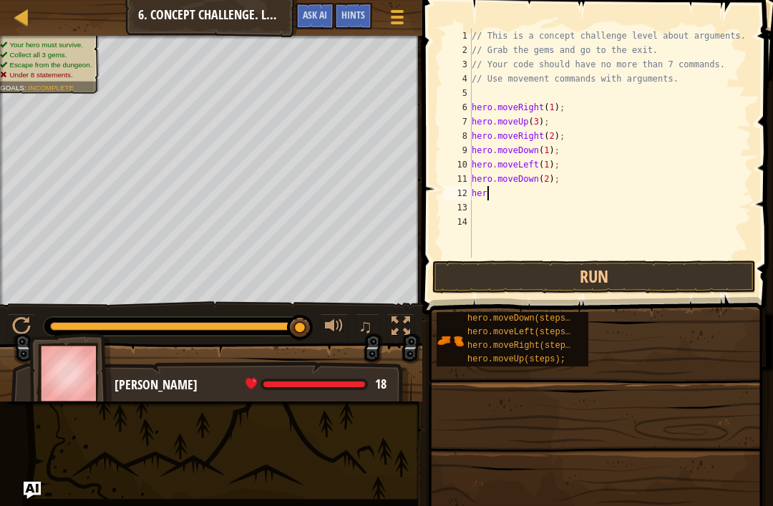
type textarea "h"
click at [590, 285] on button "Run" at bounding box center [593, 276] width 323 height 33
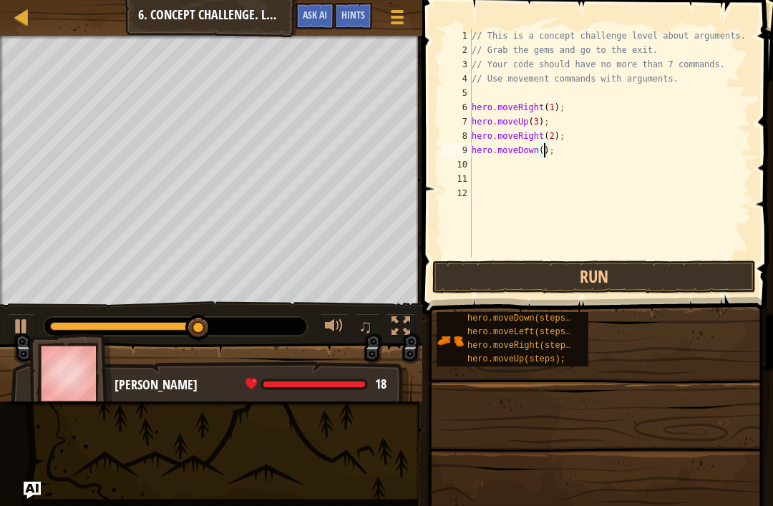
type textarea "hero.moveDown(3);"
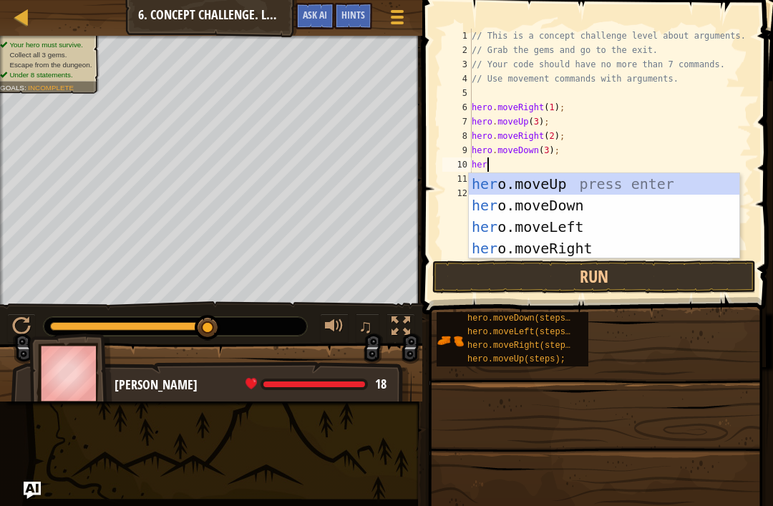
scroll to position [7, 1]
type textarea "hero"
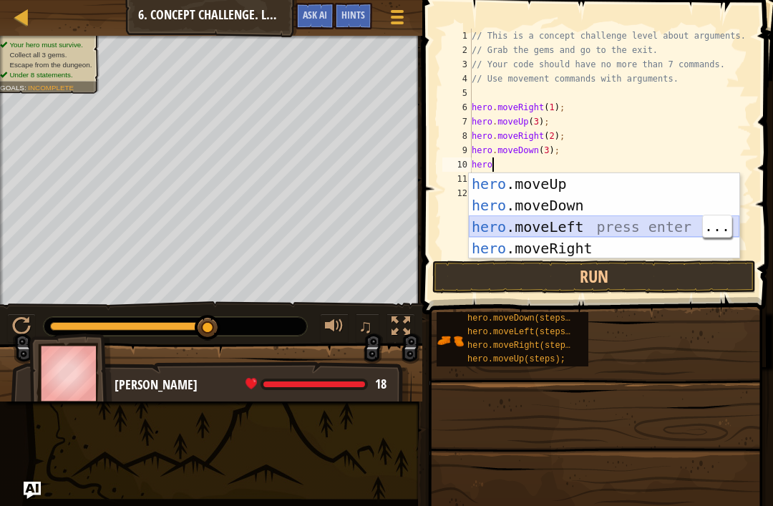
click at [562, 229] on div "hero .moveUp press enter hero .moveDown press enter hero .moveLeft press enter …" at bounding box center [604, 237] width 271 height 129
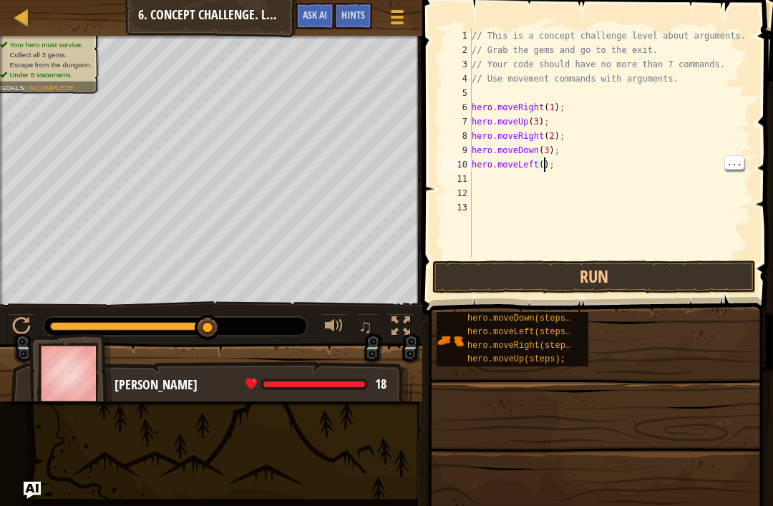
type textarea "hero.moveLeft(1);"
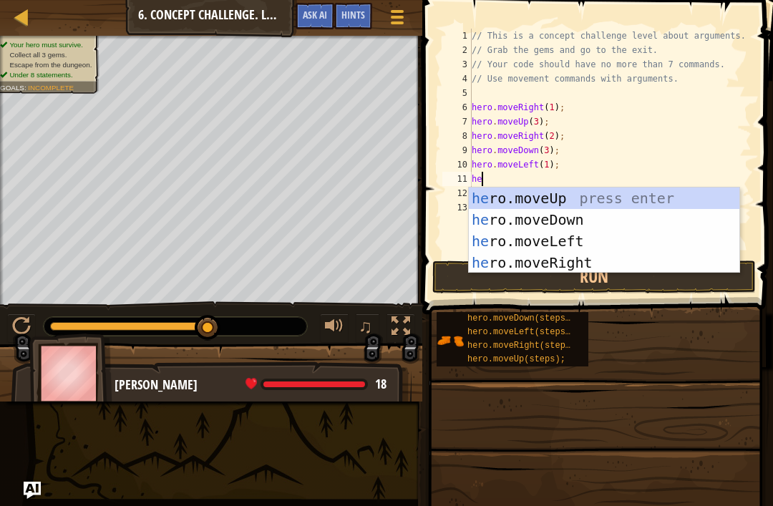
scroll to position [7, 1]
type textarea "hero"
click at [545, 193] on div "hero .moveUp press enter hero .moveDown press enter hero .moveLeft press enter …" at bounding box center [604, 251] width 271 height 129
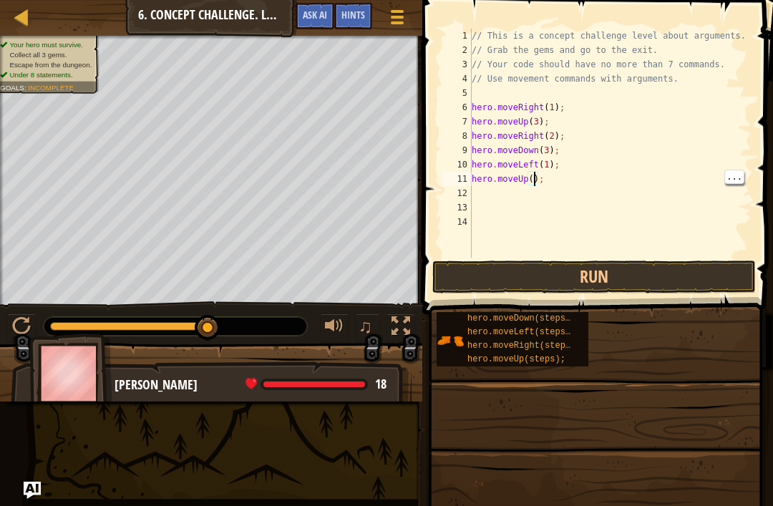
type textarea "hero.moveUp(2);"
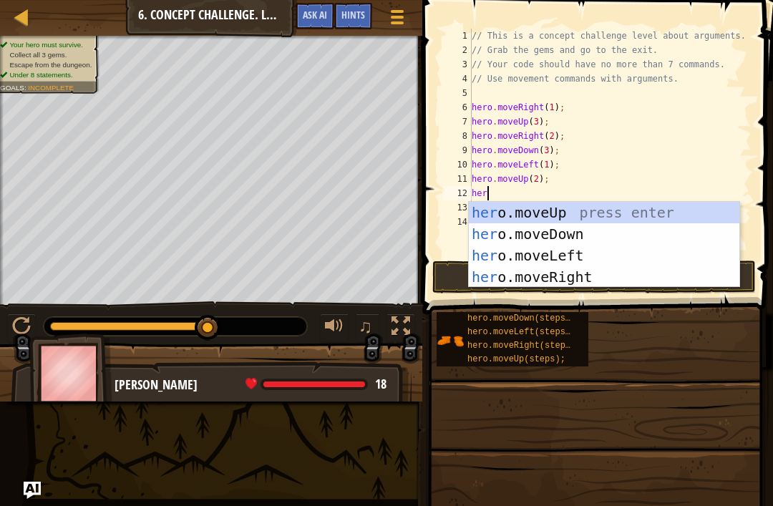
scroll to position [7, 1]
type textarea "hero"
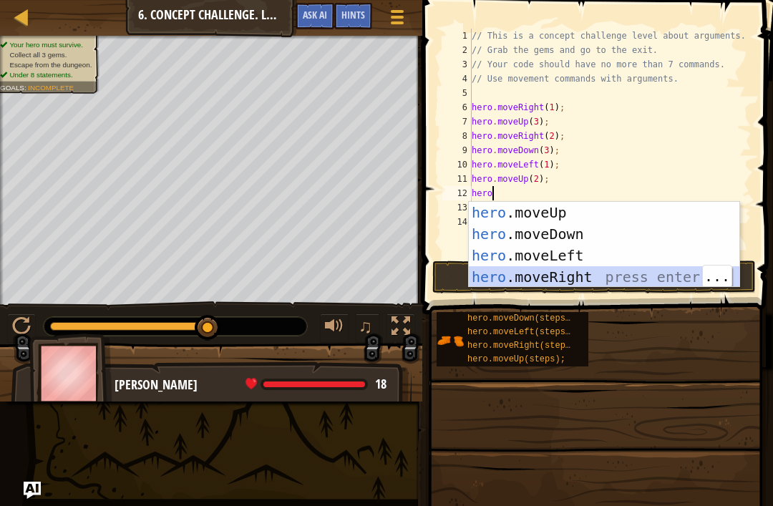
click at [577, 278] on div "hero .moveUp press enter hero .moveDown press enter hero .moveLeft press enter …" at bounding box center [604, 266] width 271 height 129
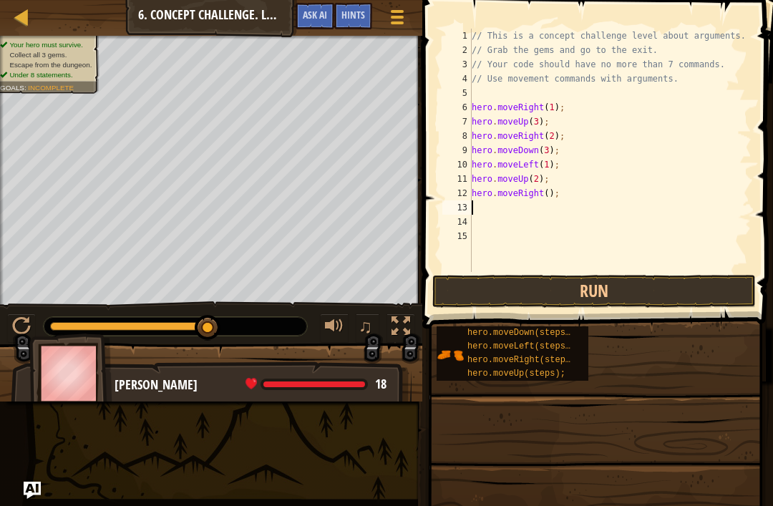
scroll to position [7, 0]
type textarea "hero.moveRight(3);"
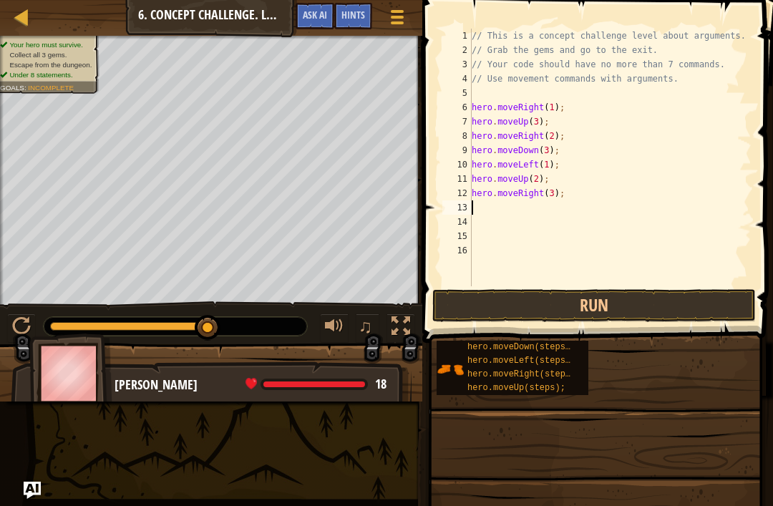
type textarea "hero.moveRight(3);"
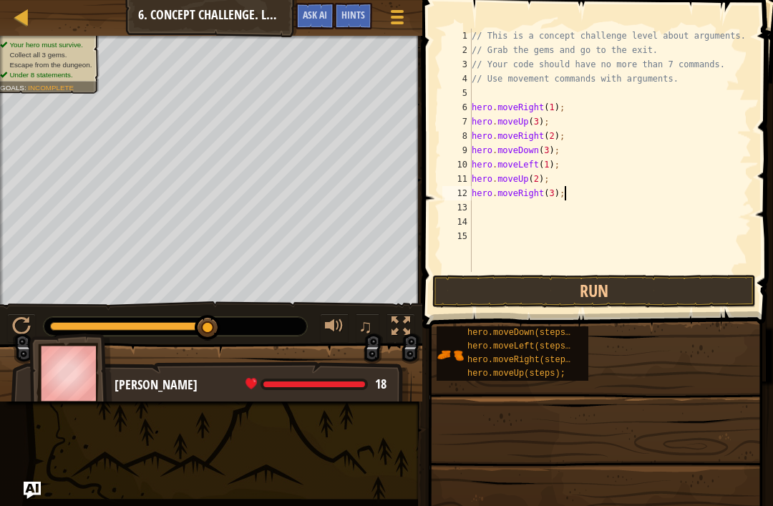
click at [610, 288] on button "Run" at bounding box center [593, 291] width 323 height 33
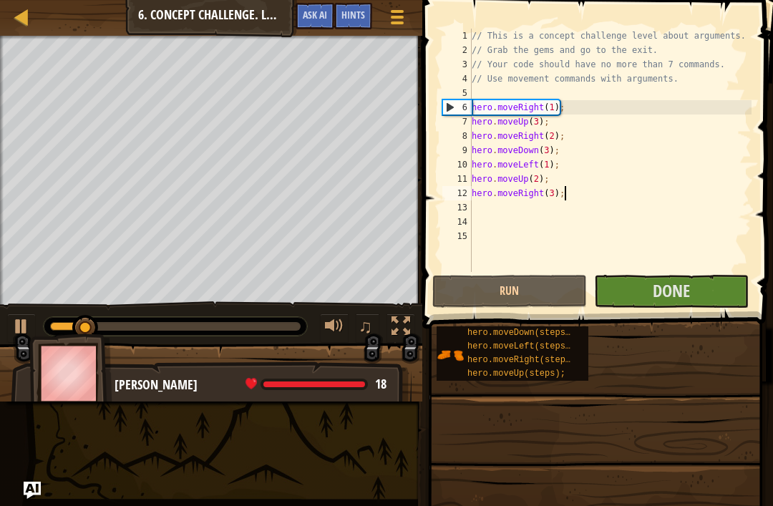
click at [651, 290] on button "Done" at bounding box center [671, 291] width 155 height 33
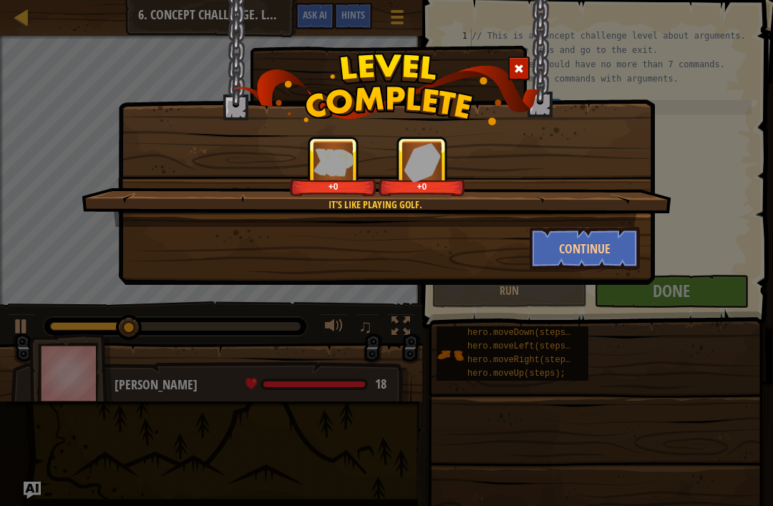
click at [584, 243] on button "Continue" at bounding box center [585, 248] width 111 height 43
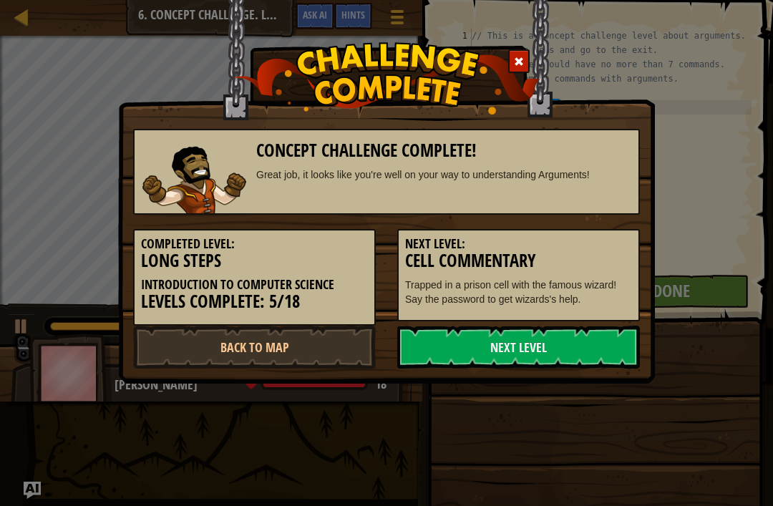
click at [343, 351] on link "Back to Map" at bounding box center [254, 347] width 243 height 43
